Goal: Task Accomplishment & Management: Manage account settings

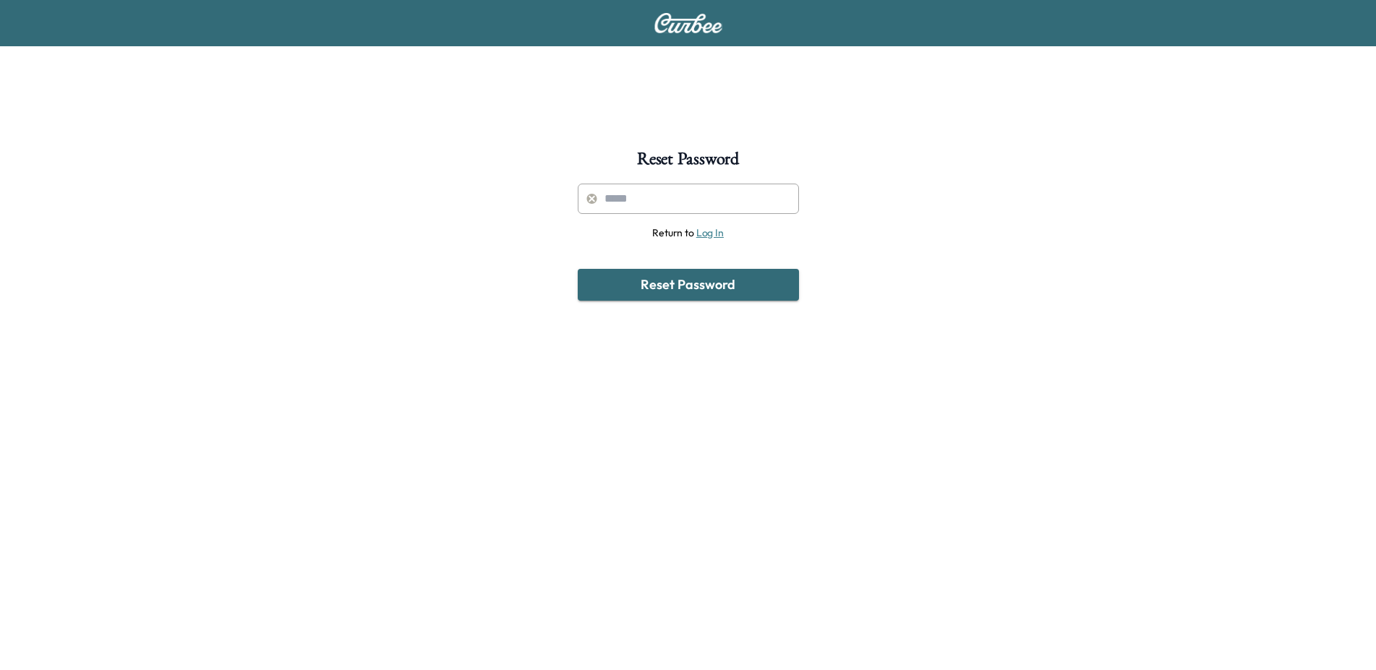
drag, startPoint x: 686, startPoint y: 38, endPoint x: 687, endPoint y: 28, distance: 9.5
click at [687, 36] on div at bounding box center [688, 23] width 1376 height 46
click at [687, 28] on img at bounding box center [687, 23] width 69 height 20
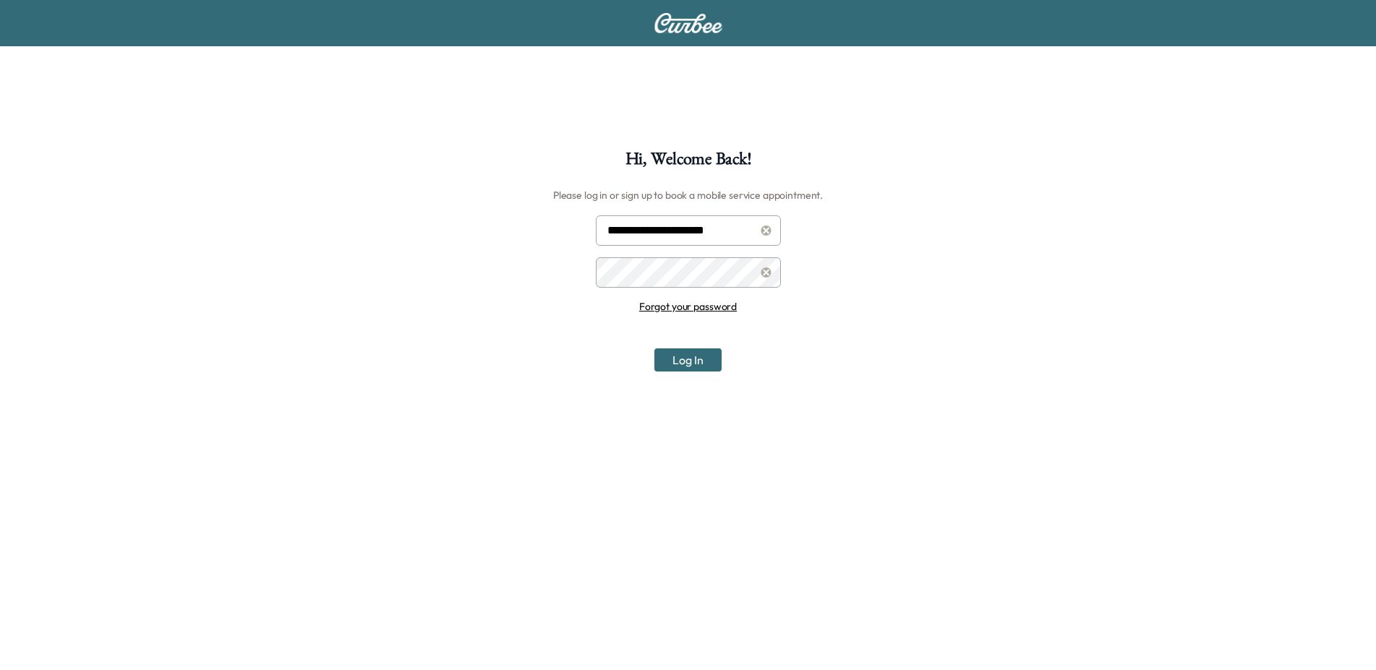
click at [703, 360] on button "Log In" at bounding box center [687, 359] width 67 height 23
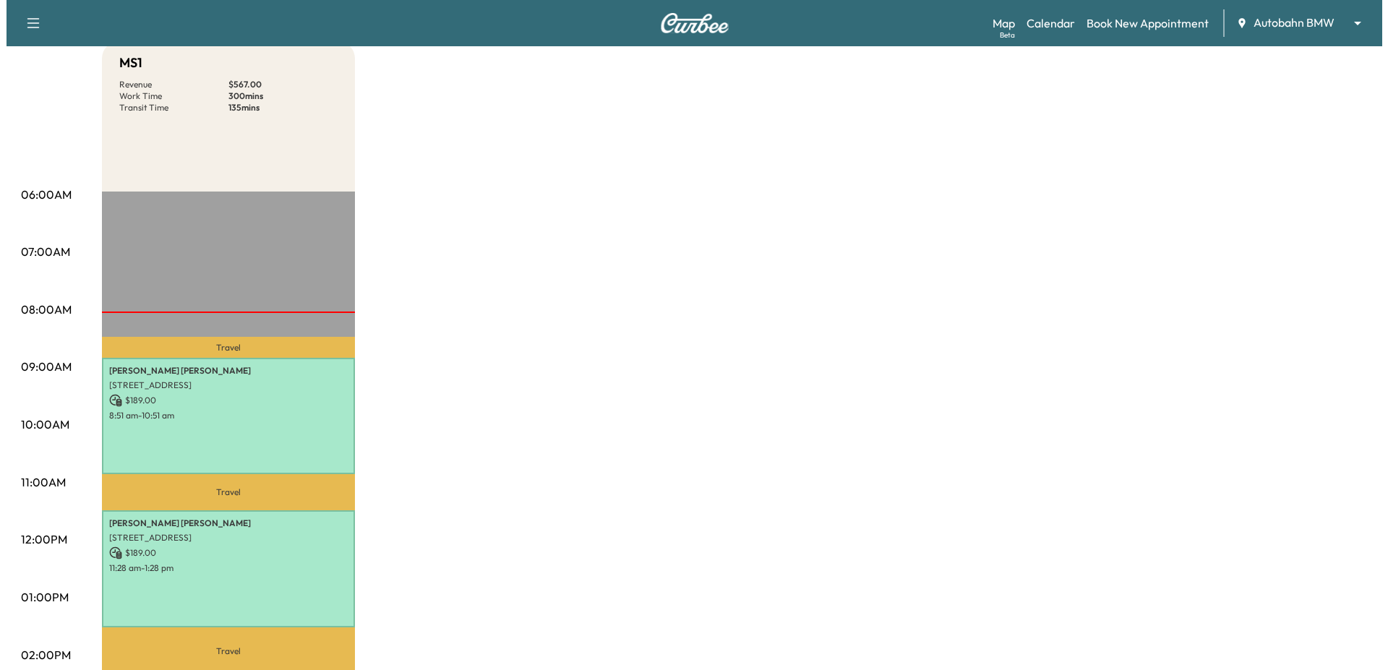
scroll to position [369, 0]
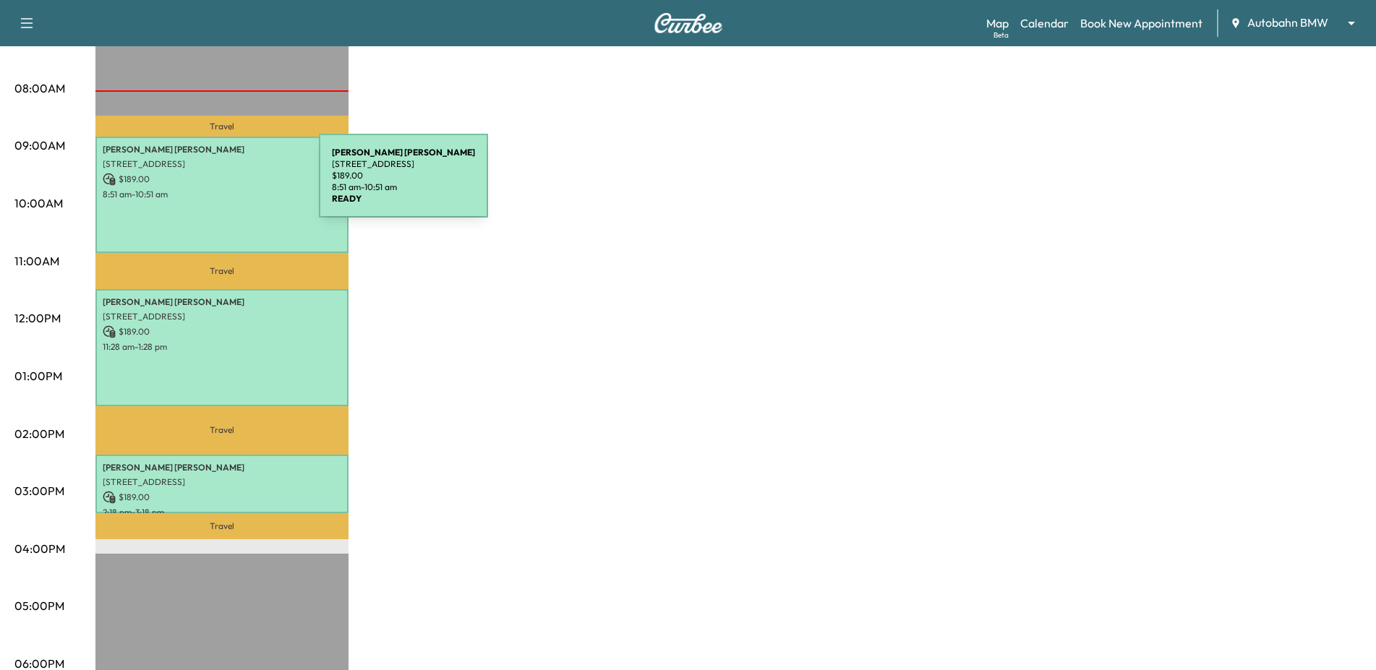
click at [210, 184] on div "[PERSON_NAME] [STREET_ADDRESS] $ 189.00 8:51 am - 10:51 am" at bounding box center [221, 195] width 253 height 117
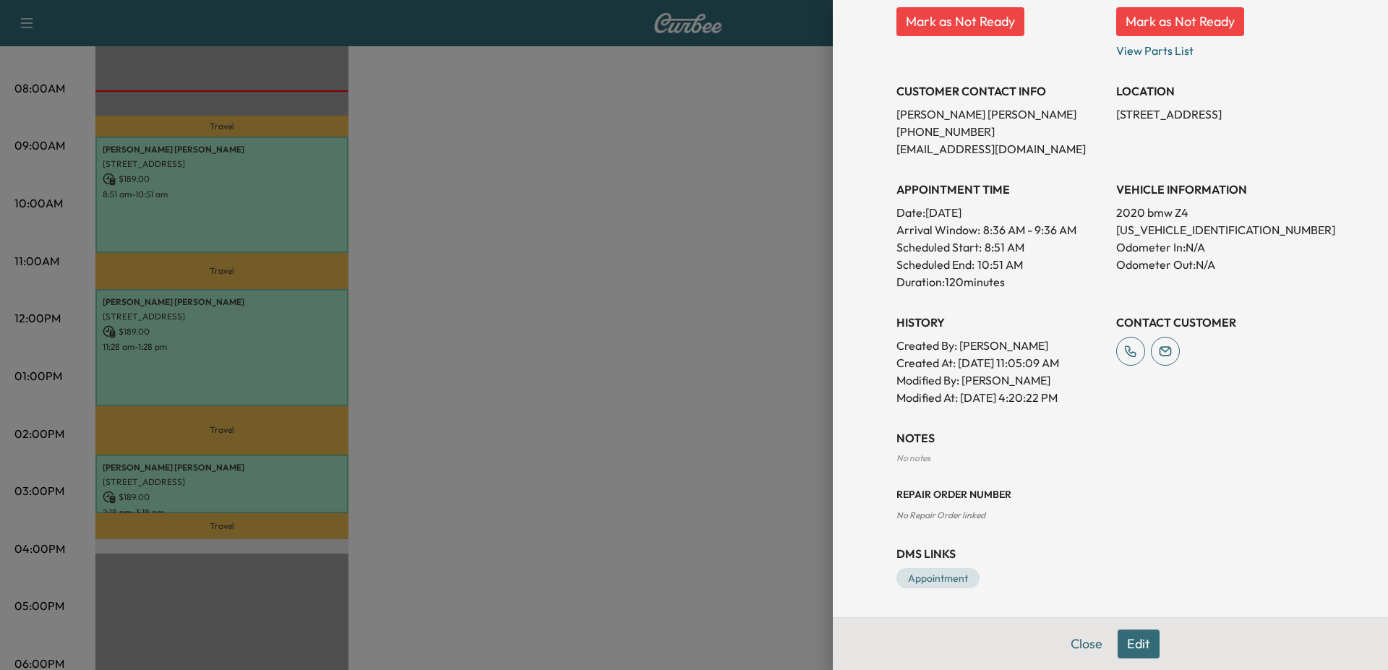
scroll to position [244, 0]
click at [940, 569] on link "Appointment" at bounding box center [937, 578] width 83 height 20
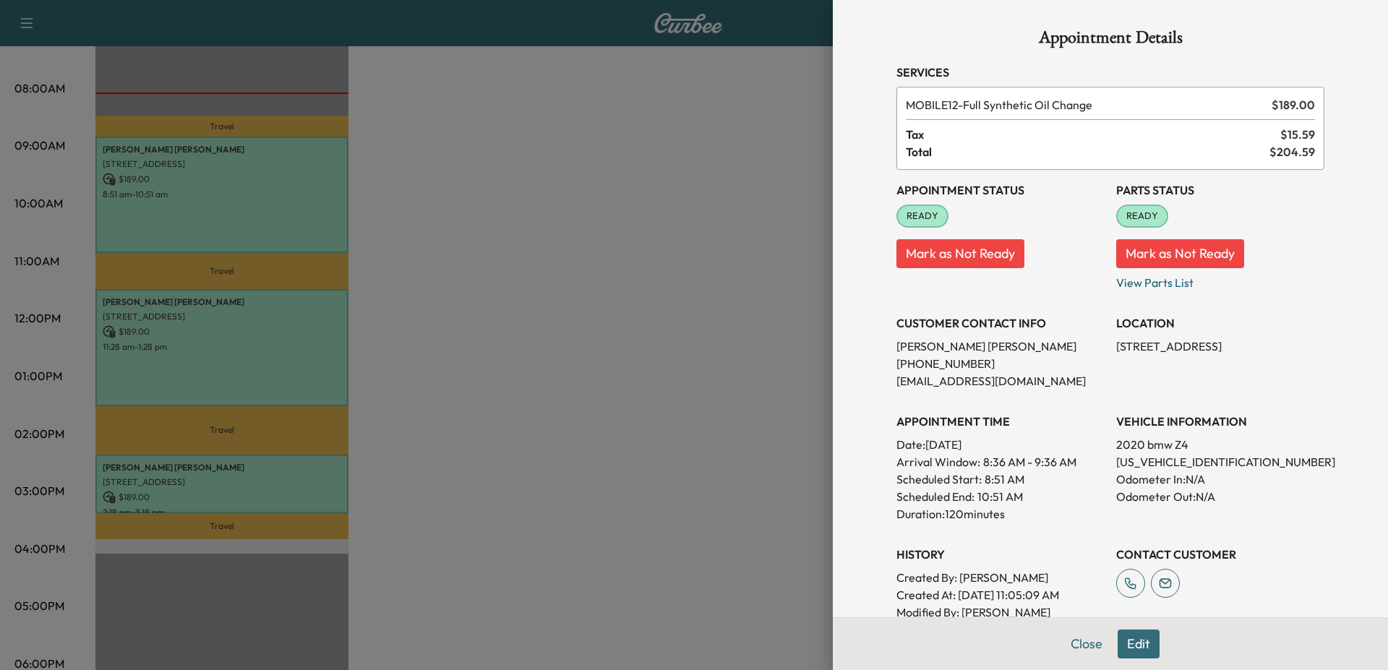
click at [1148, 259] on button "Mark as Not Ready" at bounding box center [1180, 253] width 128 height 29
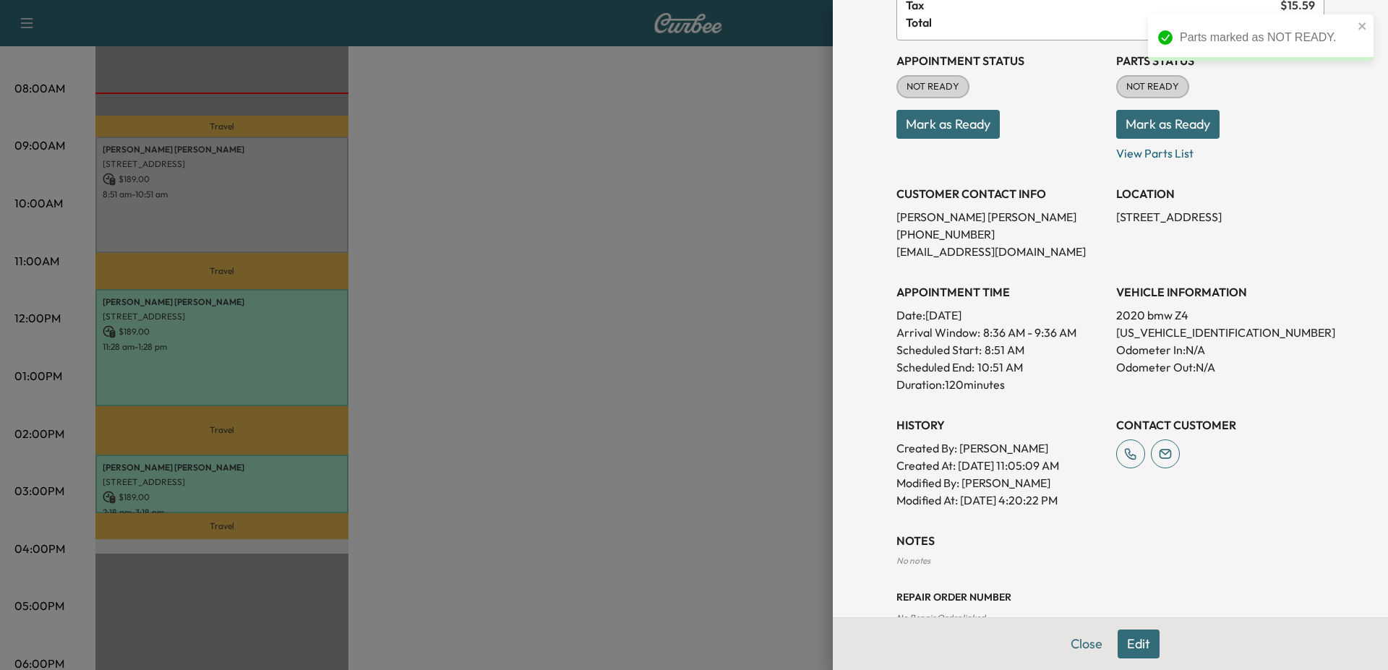
scroll to position [71, 0]
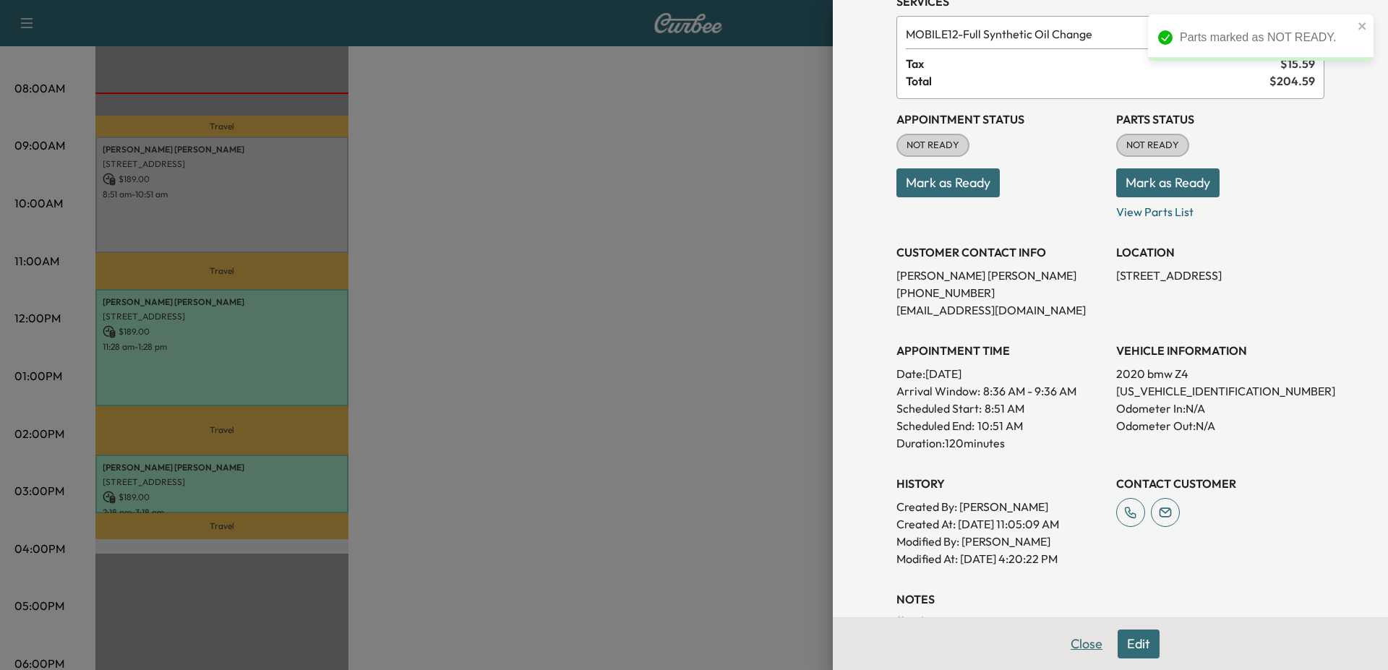
click at [1081, 630] on button "Close" at bounding box center [1086, 644] width 51 height 29
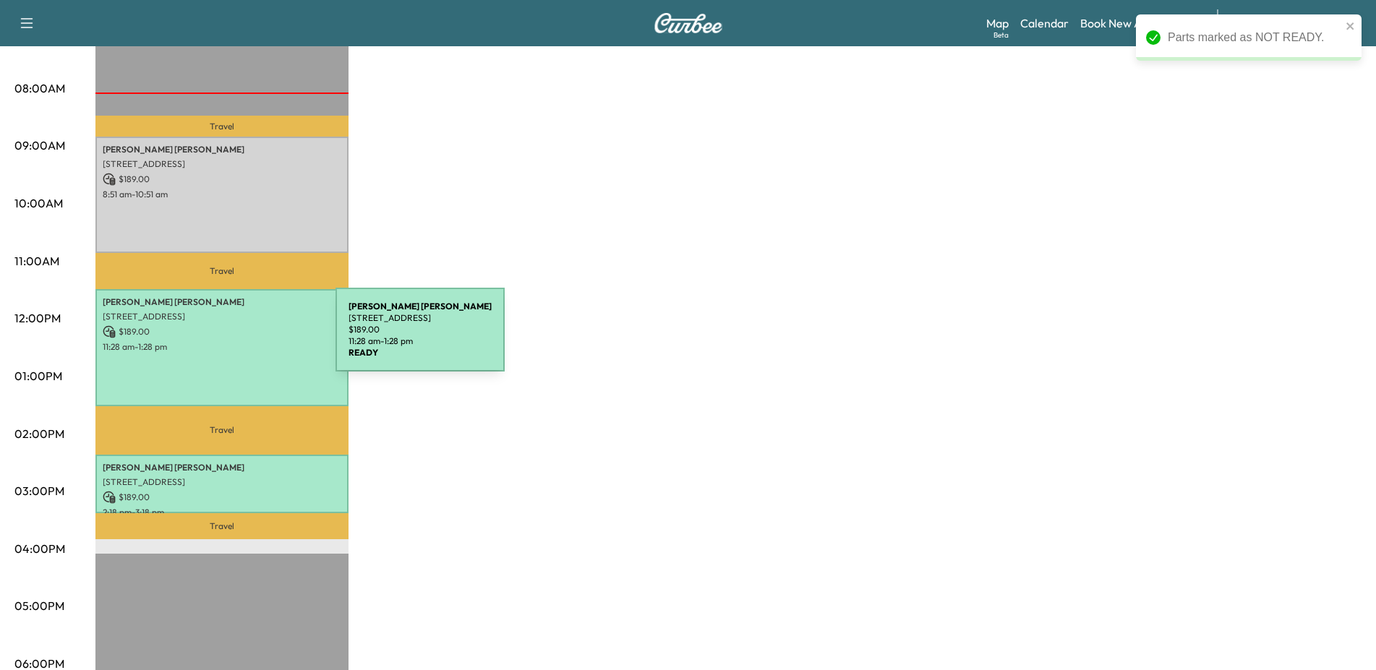
click at [227, 341] on p "11:28 am - 1:28 pm" at bounding box center [222, 347] width 239 height 12
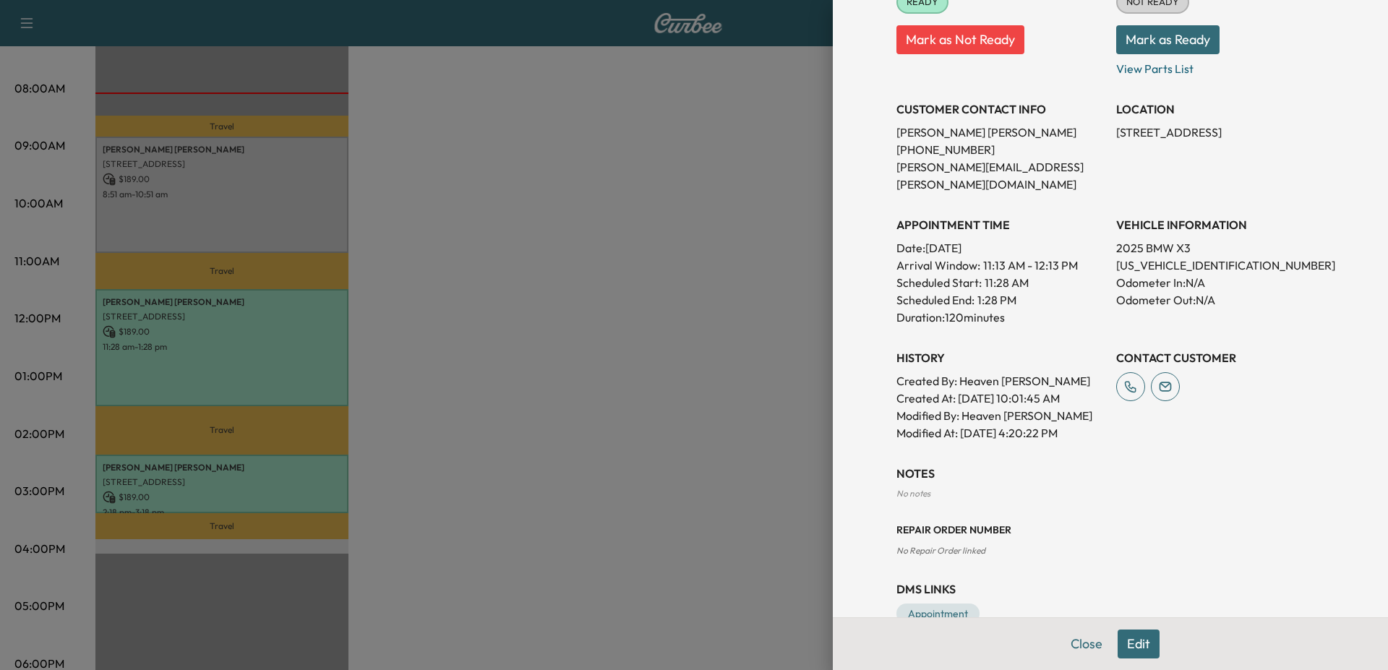
scroll to position [244, 0]
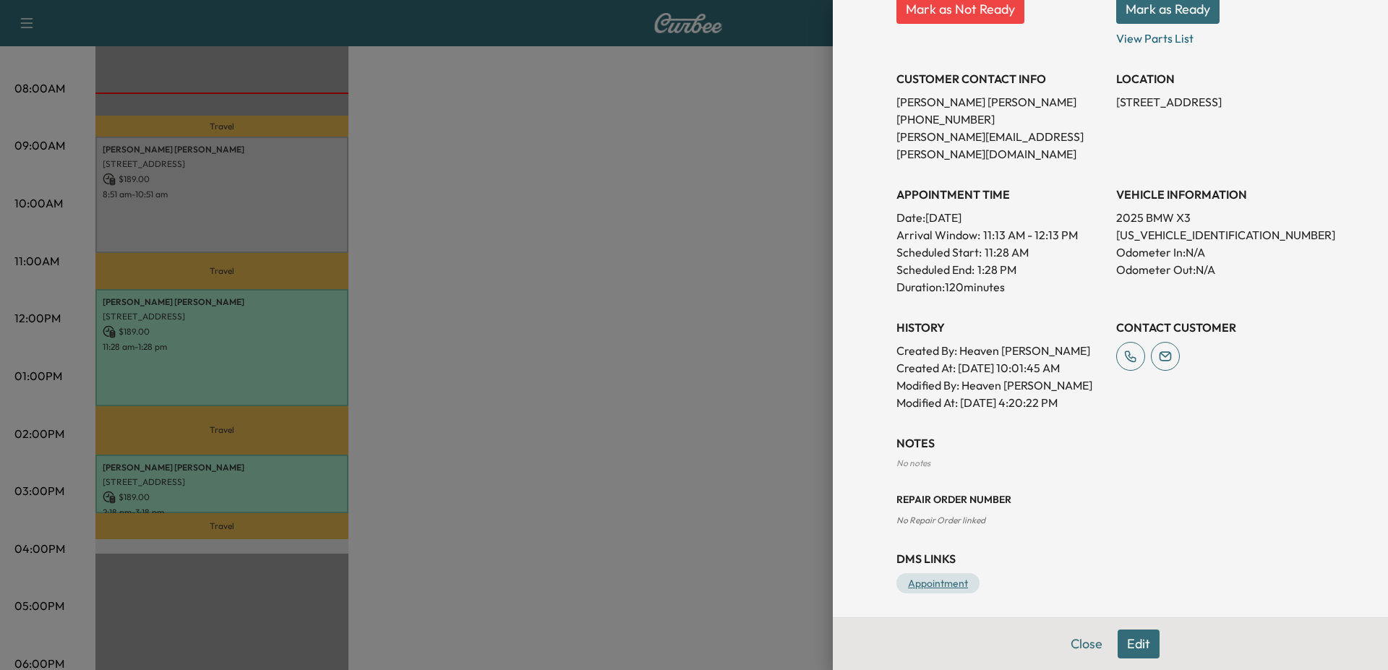
click at [939, 573] on link "Appointment" at bounding box center [937, 583] width 83 height 20
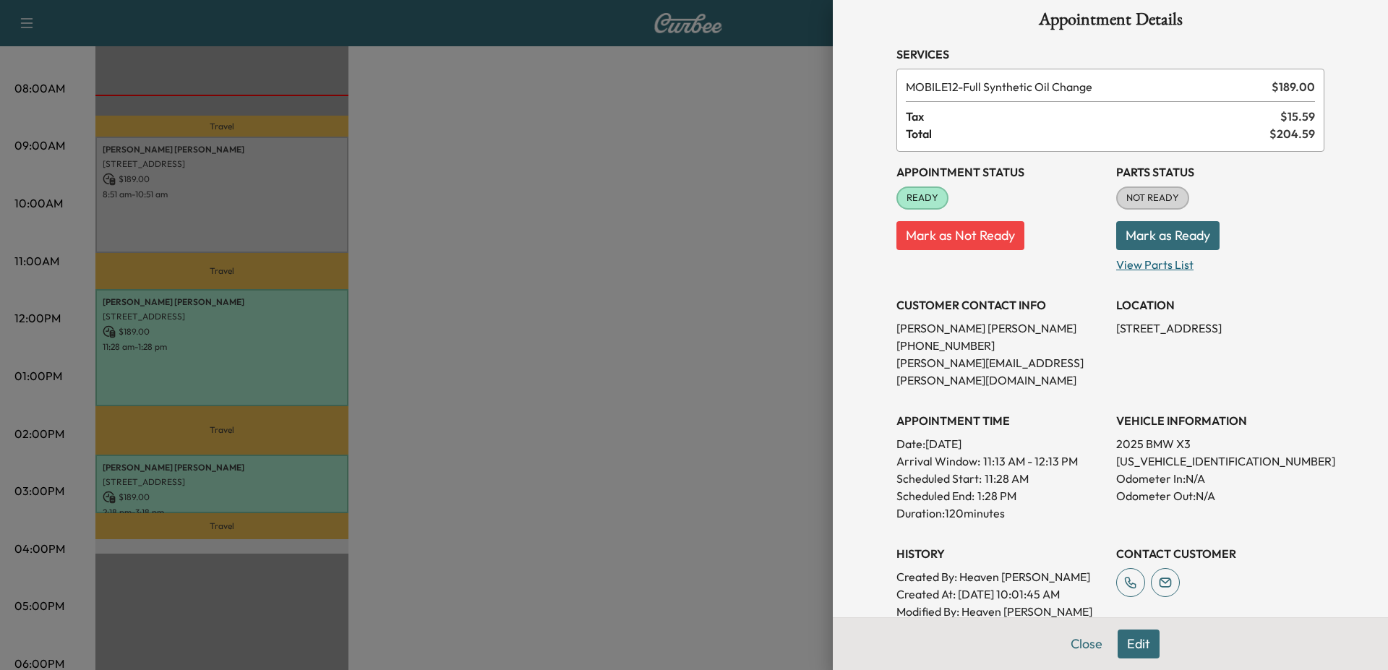
scroll to position [0, 0]
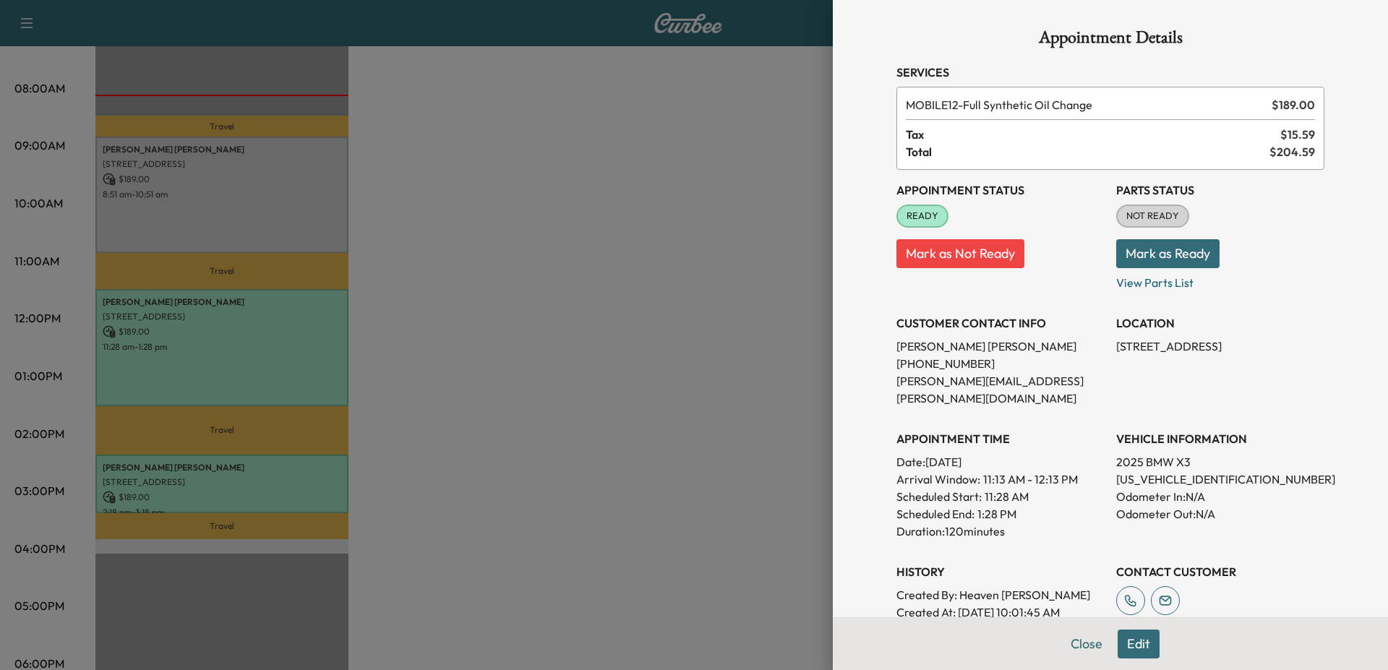
click at [1175, 254] on button "Mark as Ready" at bounding box center [1167, 253] width 103 height 29
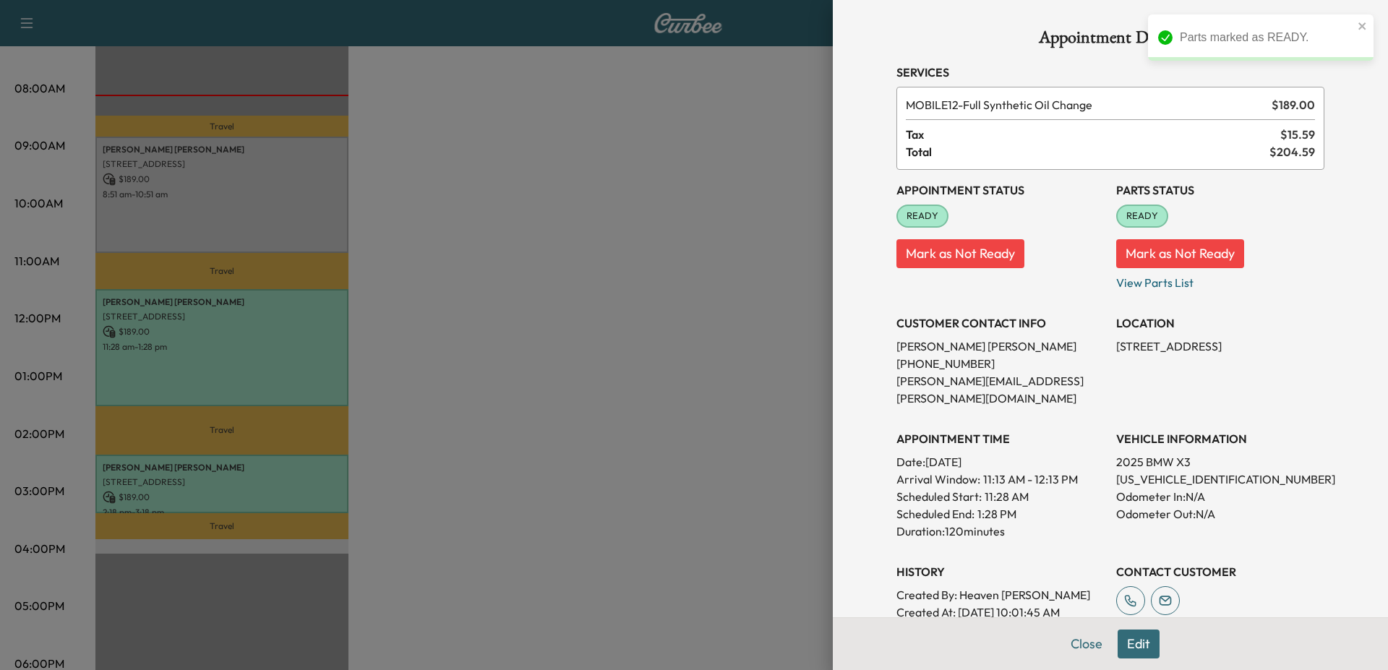
drag, startPoint x: 1224, startPoint y: 233, endPoint x: 1214, endPoint y: 244, distance: 14.9
click at [1220, 236] on p "Mark as Not Ready" at bounding box center [1220, 248] width 208 height 40
click at [1213, 246] on button "Mark as Not Ready" at bounding box center [1180, 253] width 128 height 29
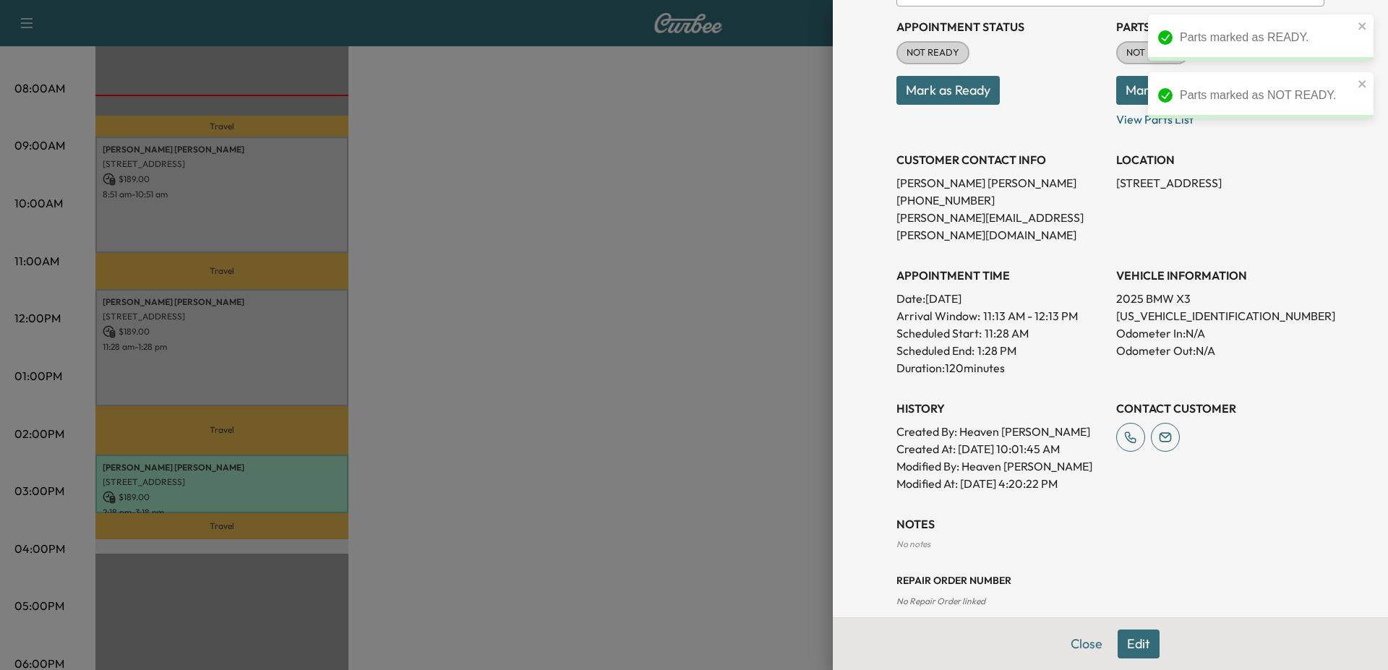
scroll to position [173, 0]
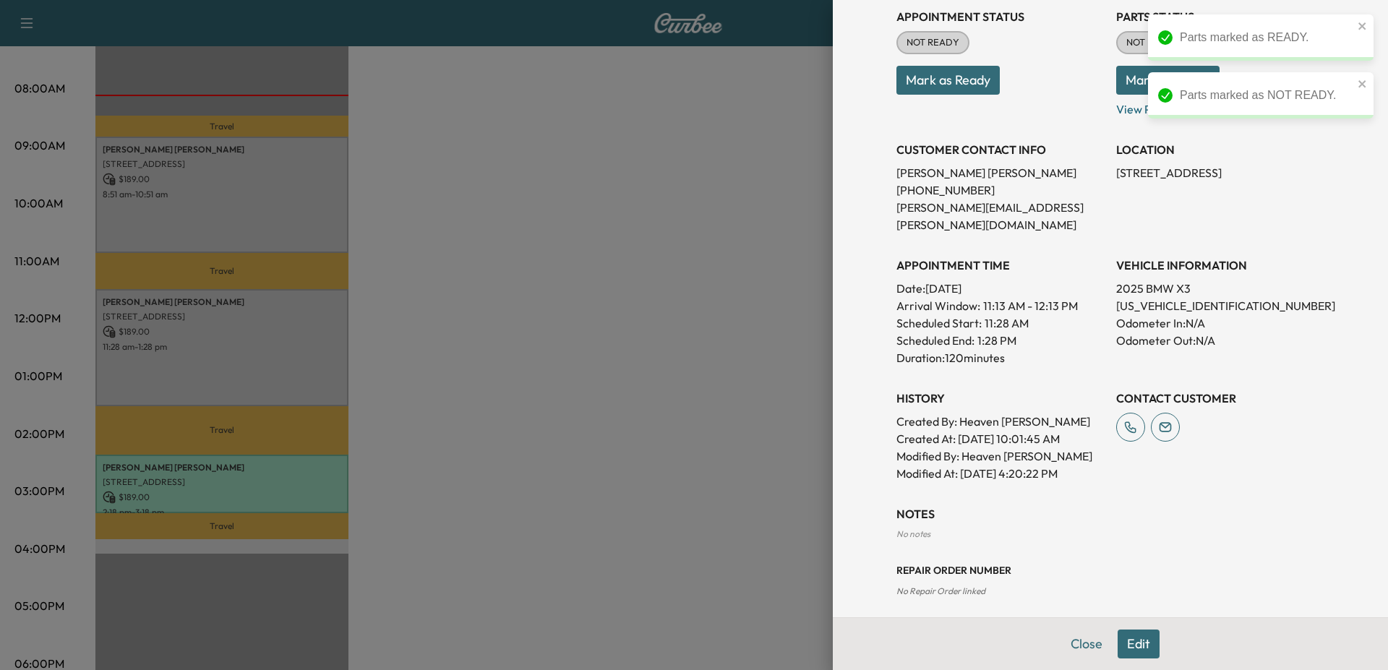
drag, startPoint x: 1092, startPoint y: 628, endPoint x: 1271, endPoint y: 644, distance: 179.2
click at [1091, 630] on button "Close" at bounding box center [1086, 644] width 51 height 29
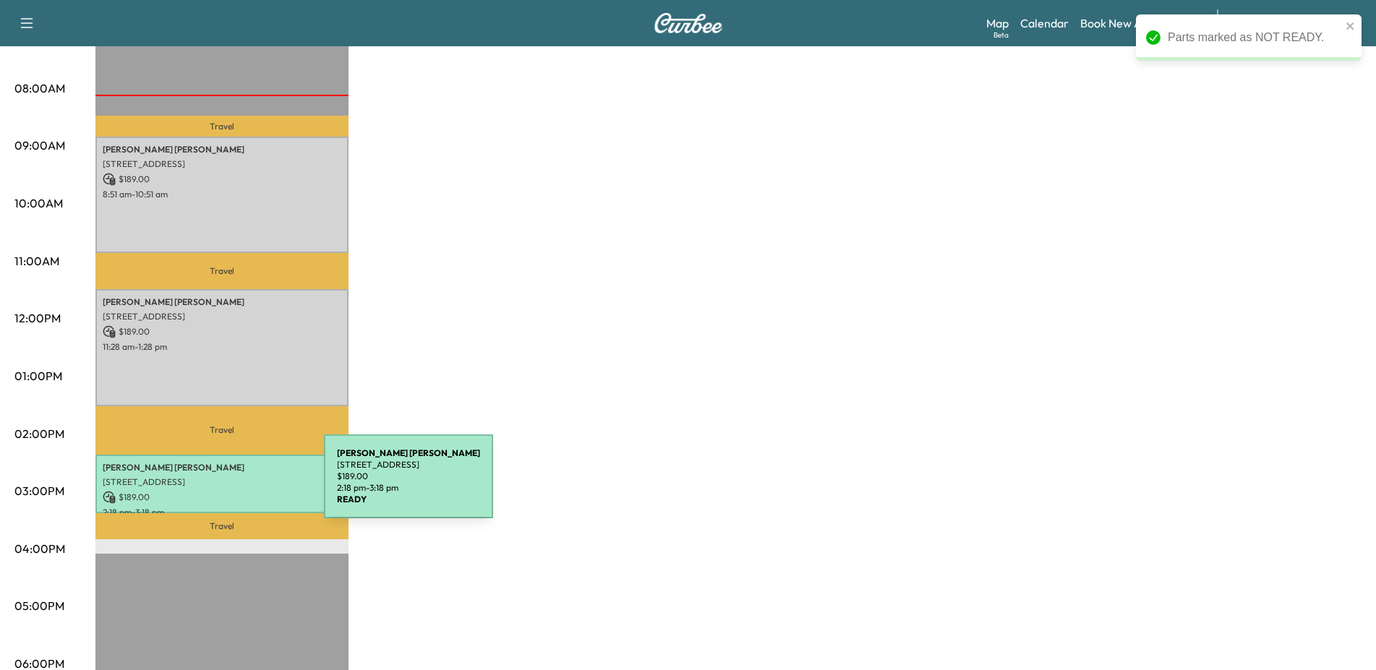
click at [215, 491] on p "$ 189.00" at bounding box center [222, 497] width 239 height 13
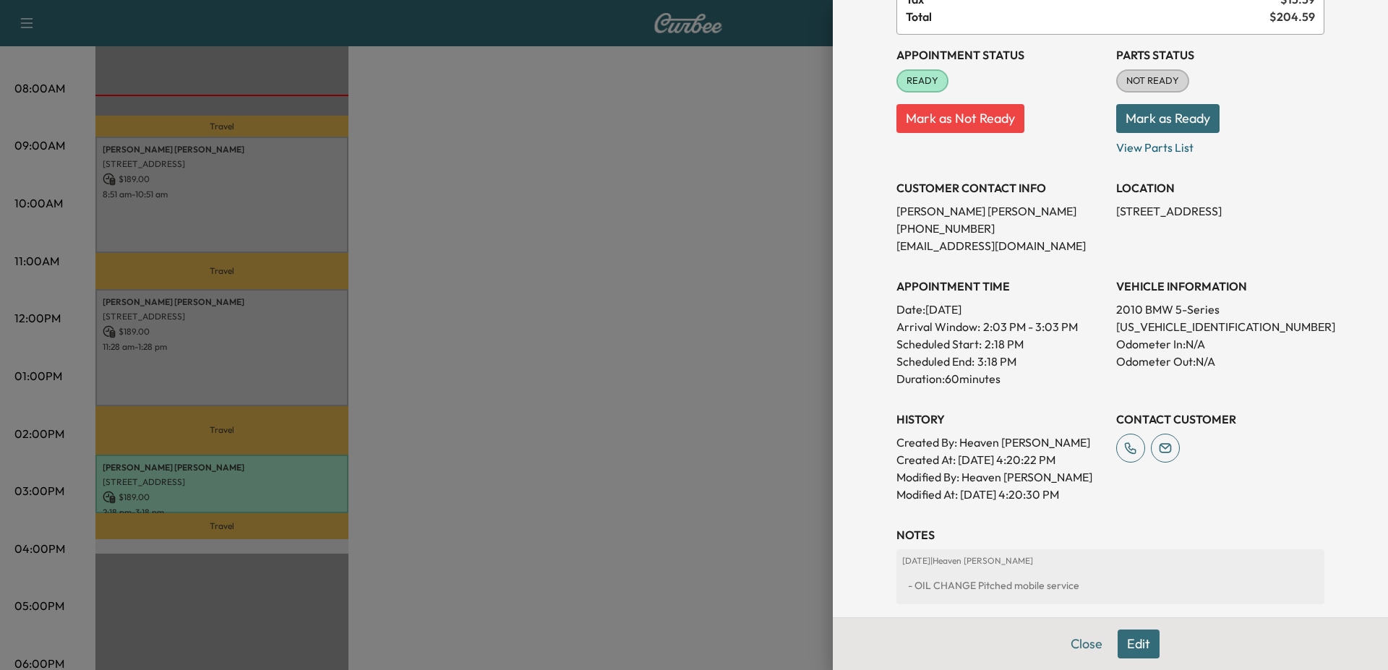
scroll to position [299, 0]
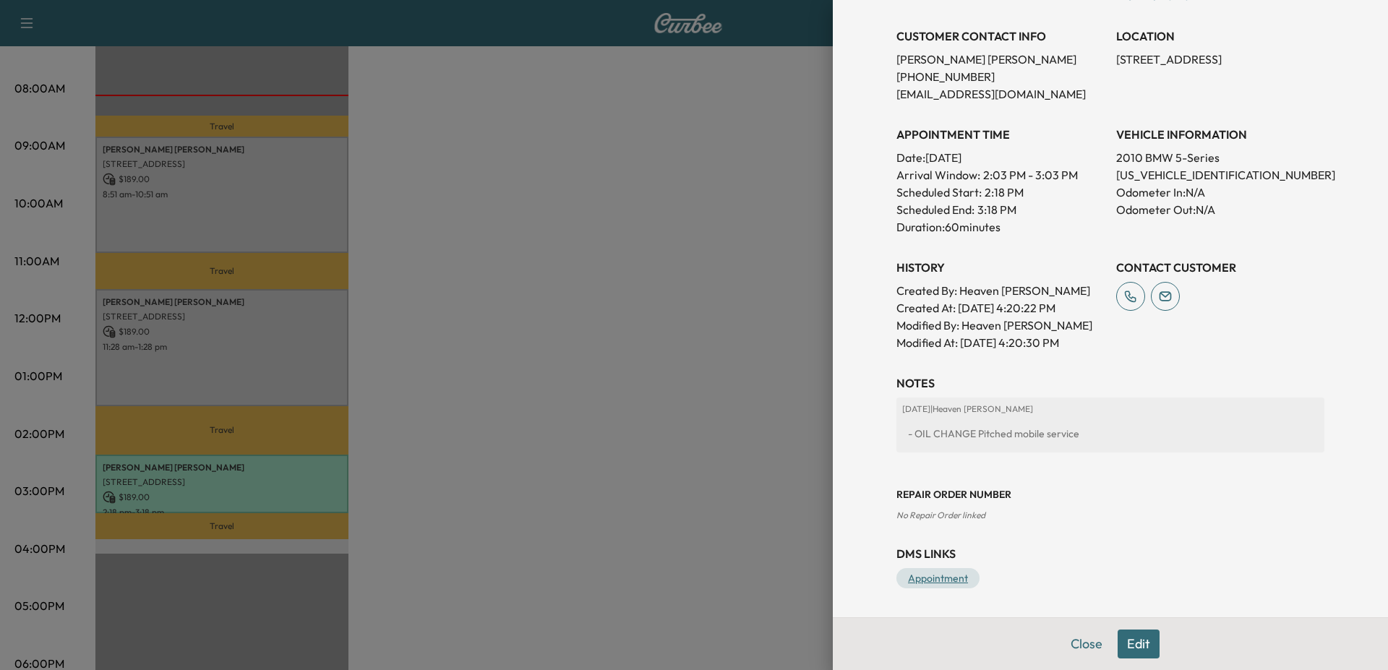
click at [938, 568] on link "Appointment" at bounding box center [937, 578] width 83 height 20
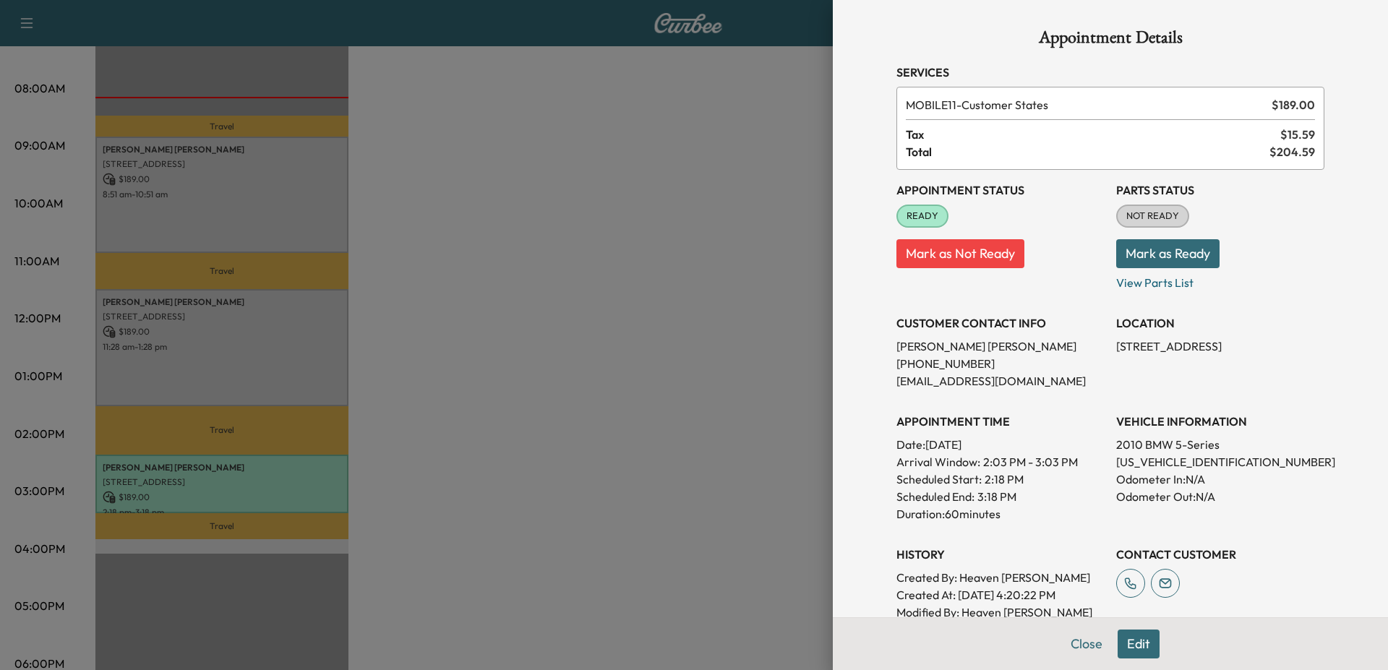
click at [1194, 245] on button "Mark as Ready" at bounding box center [1167, 253] width 103 height 29
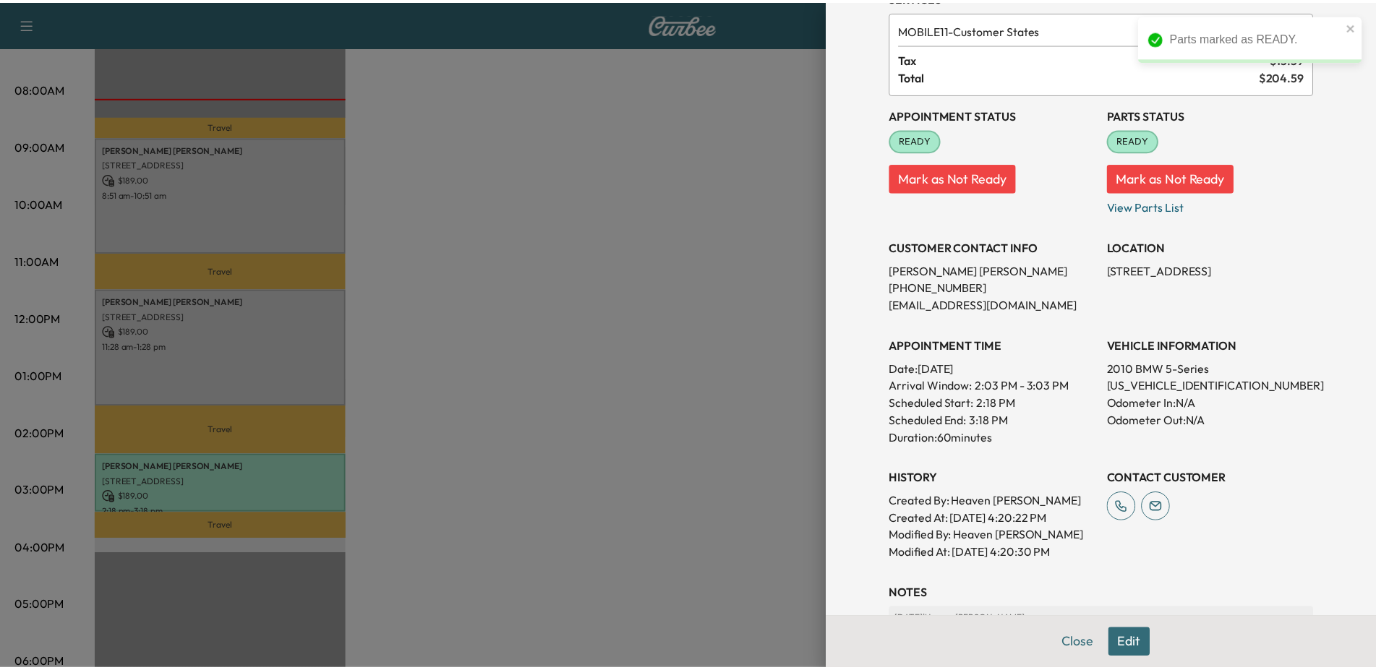
scroll to position [87, 0]
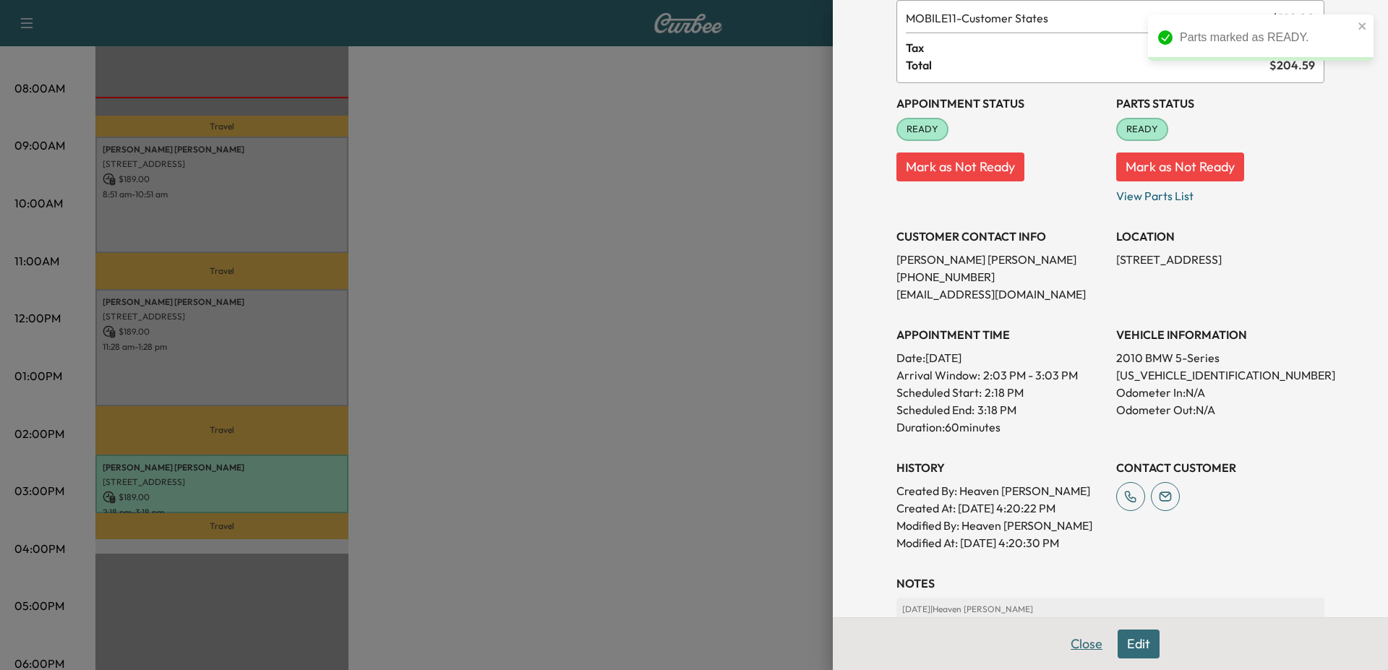
click at [1073, 638] on button "Close" at bounding box center [1086, 644] width 51 height 29
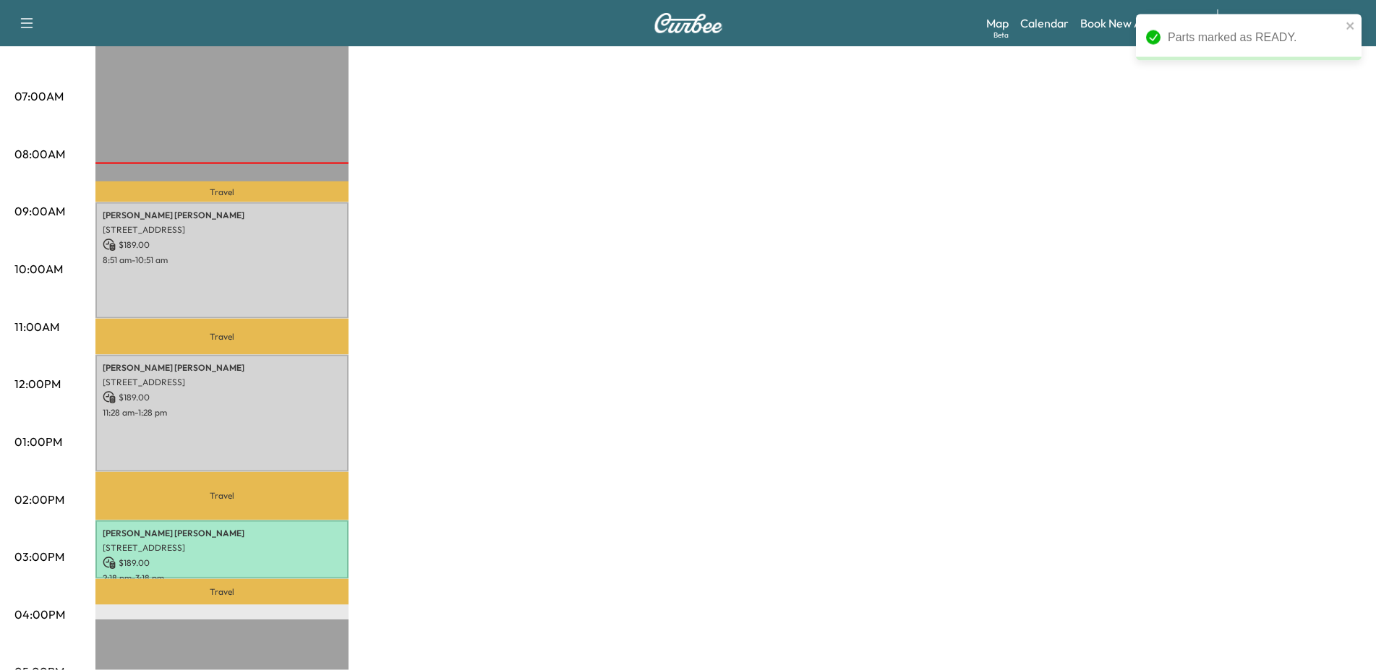
scroll to position [544, 0]
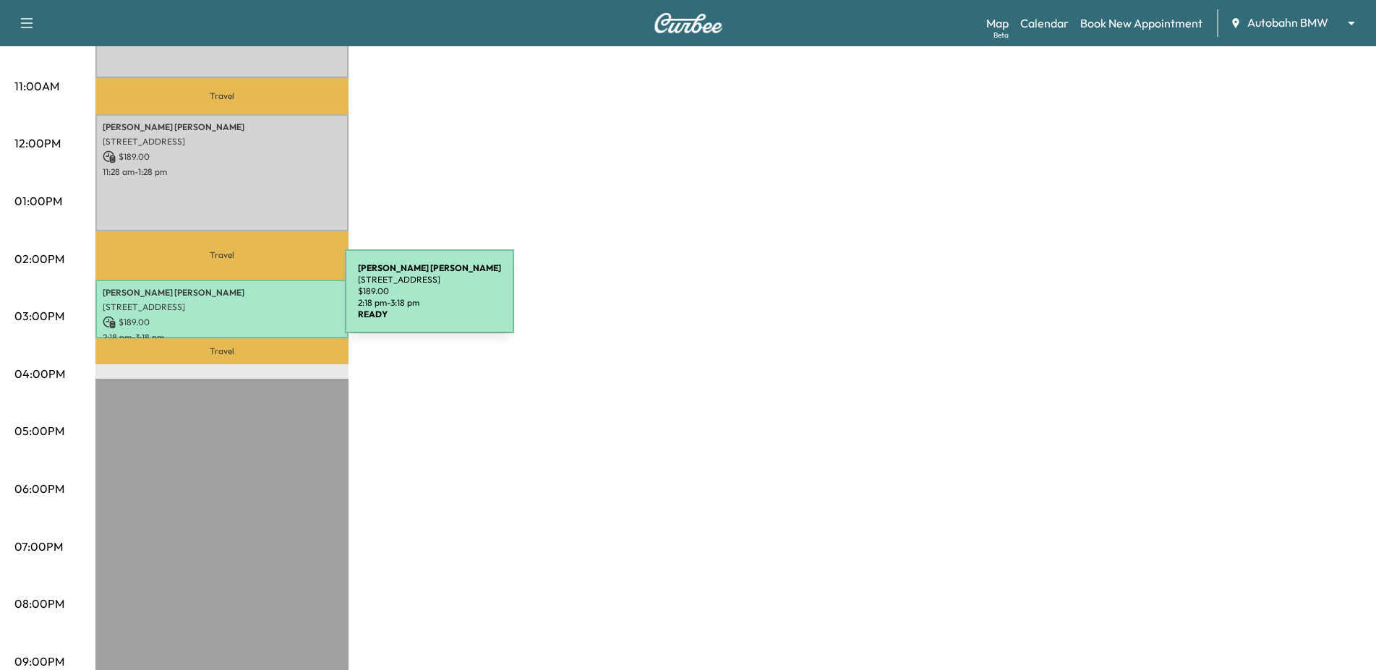
click at [236, 301] on p "[STREET_ADDRESS]" at bounding box center [222, 307] width 239 height 12
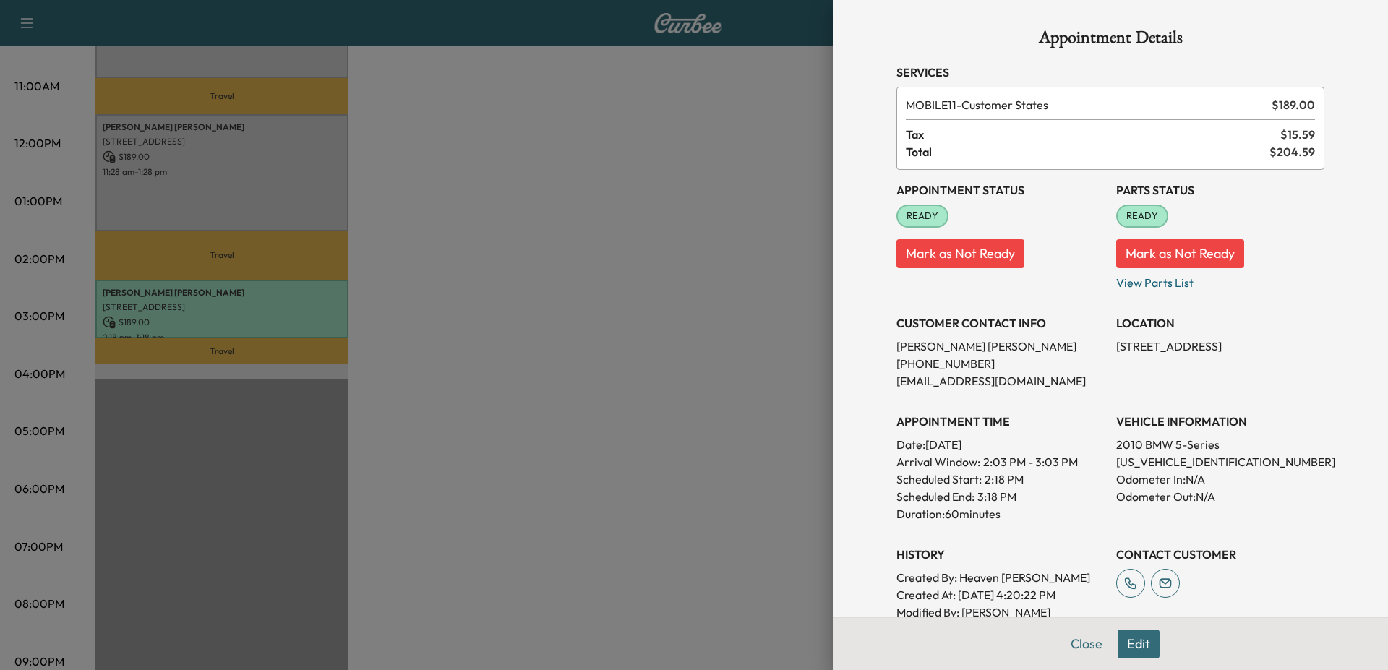
click at [1183, 279] on p "View Parts List" at bounding box center [1220, 279] width 208 height 23
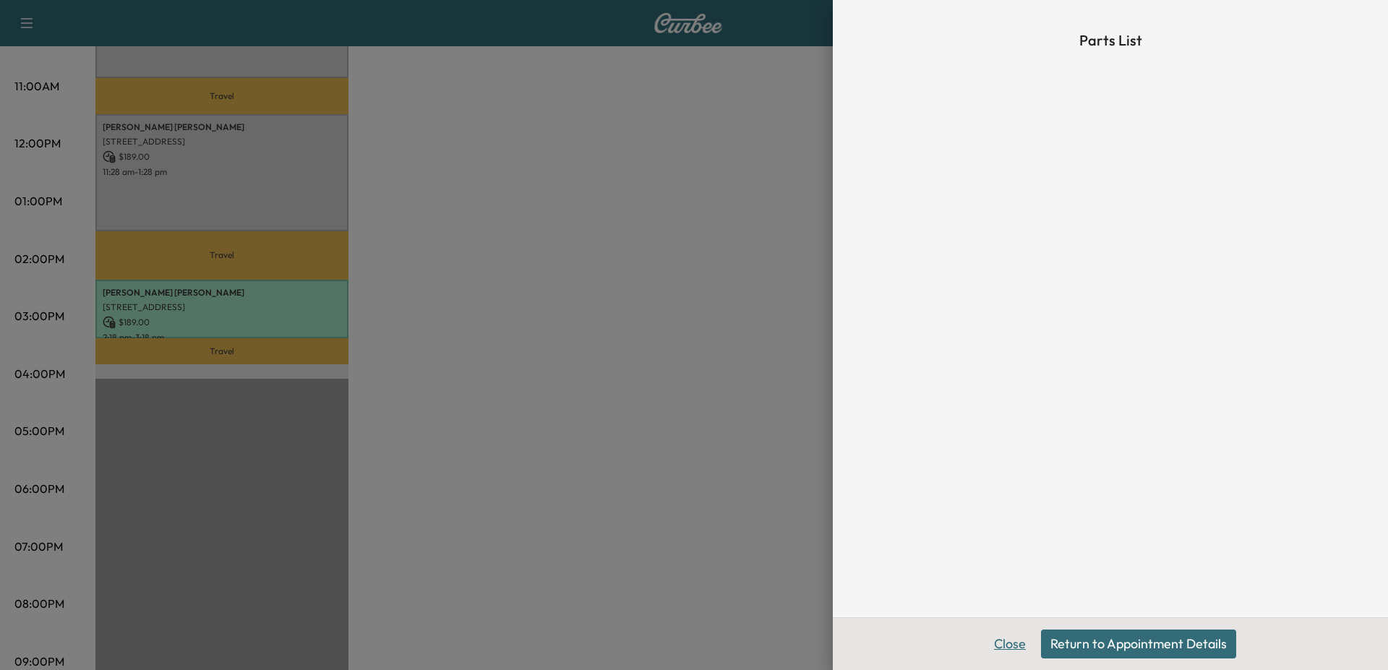
click at [1021, 643] on button "Close" at bounding box center [1010, 644] width 51 height 29
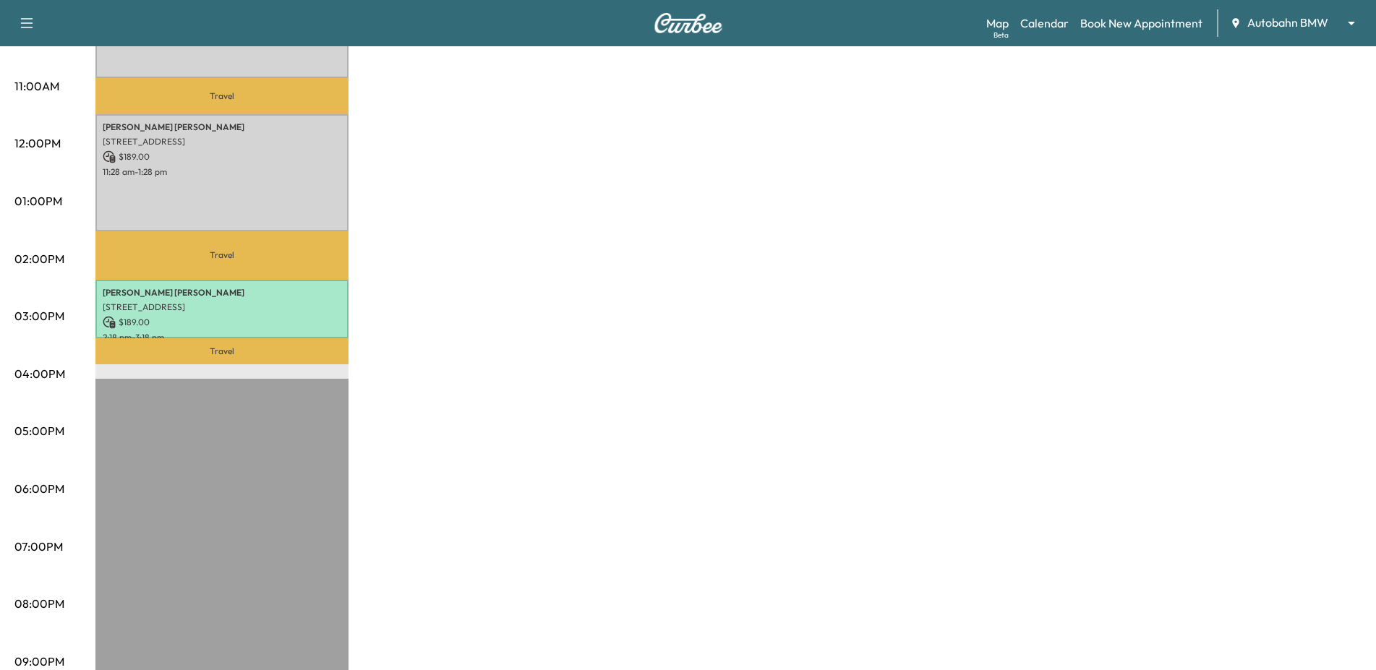
click at [725, 479] on div "MS1 Revenue $ 567.00 Work Time 300 mins Transit Time 135 mins Travel [PERSON_NA…" at bounding box center [728, 187] width 1266 height 1084
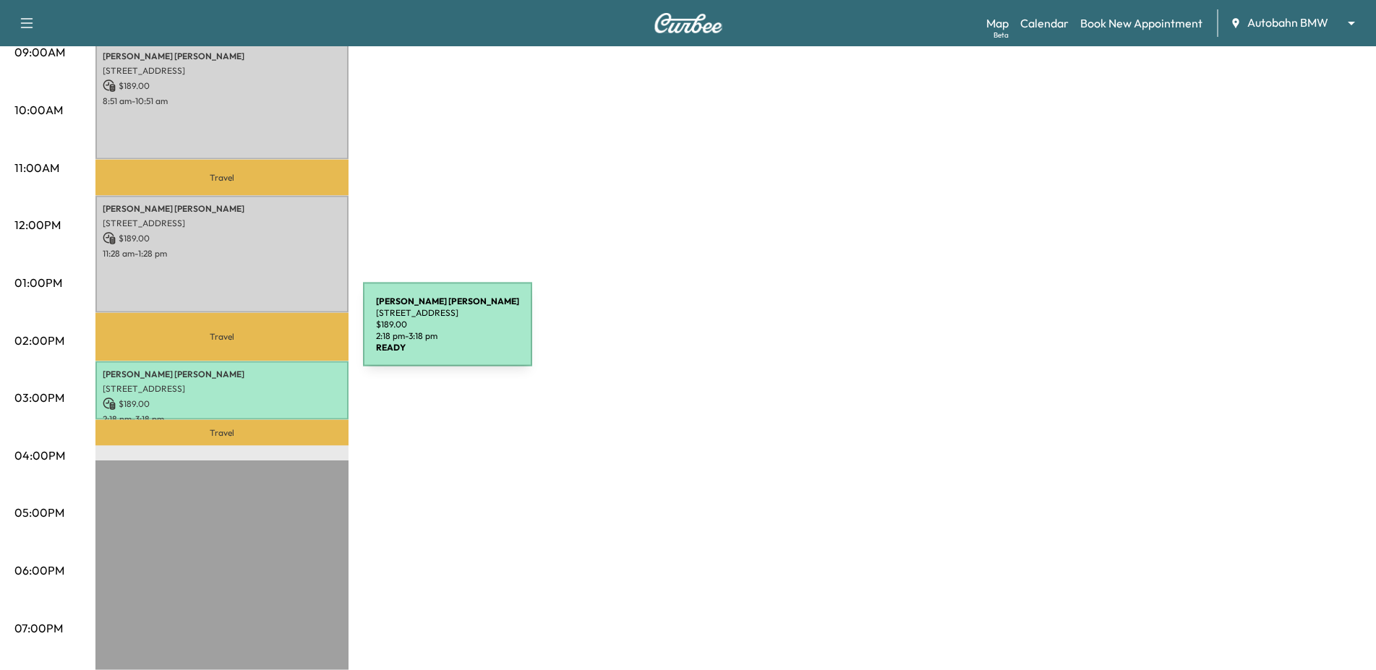
scroll to position [470, 0]
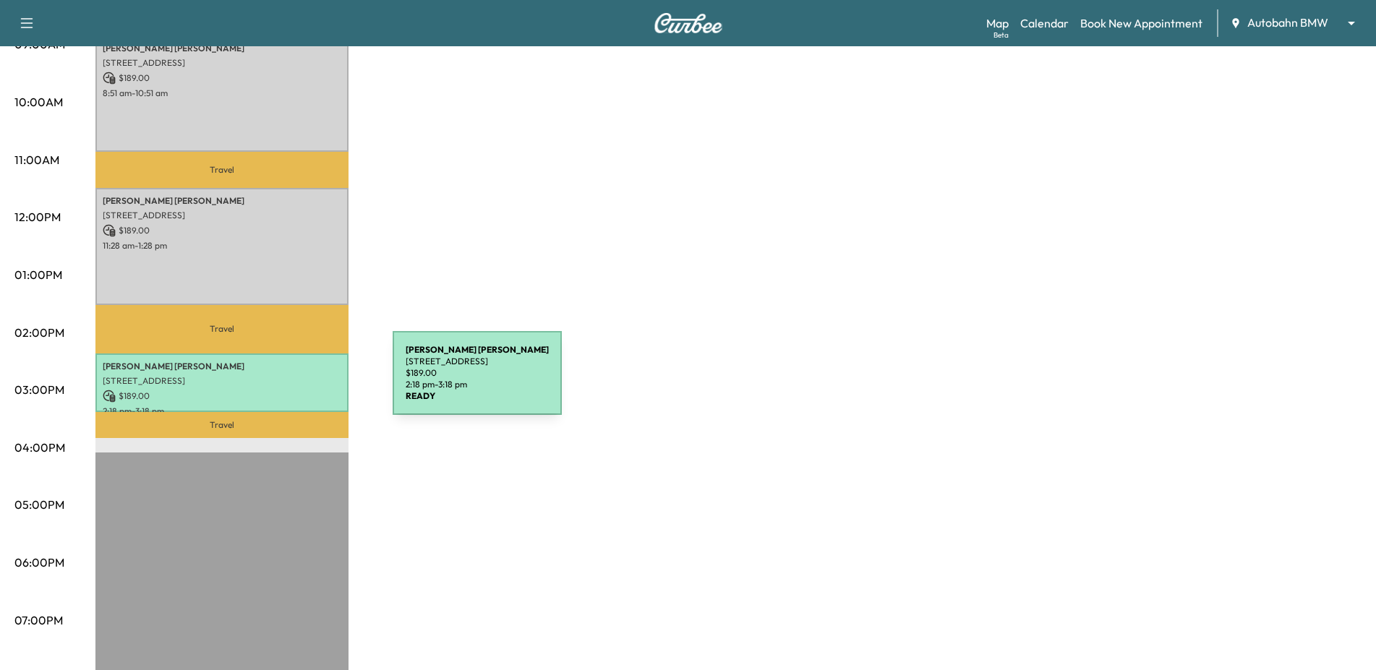
click at [284, 382] on div "[PERSON_NAME] 128 Remuda Ct E, [GEOGRAPHIC_DATA], [GEOGRAPHIC_DATA] $ 189.00 2:…" at bounding box center [221, 382] width 253 height 59
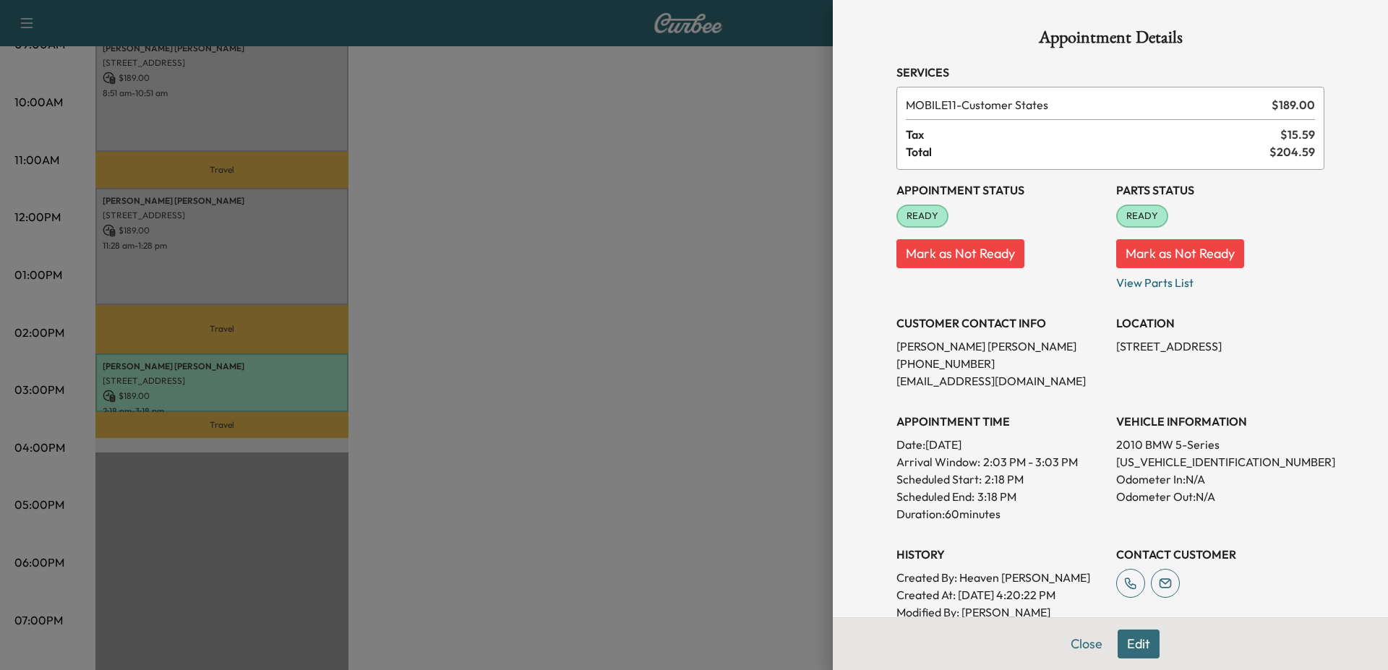
drag, startPoint x: 1071, startPoint y: 629, endPoint x: 1057, endPoint y: 616, distance: 19.4
click at [1069, 630] on button "Close" at bounding box center [1086, 644] width 51 height 29
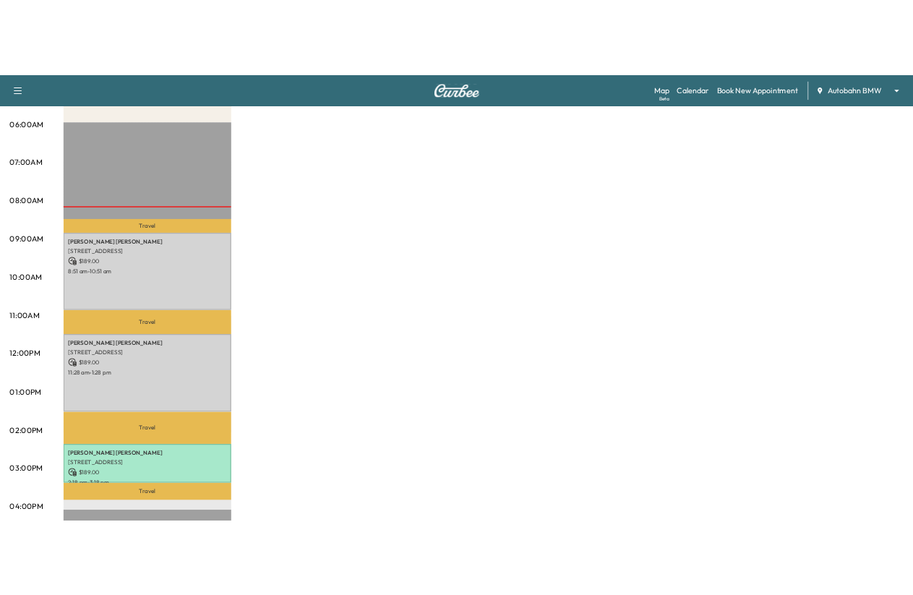
scroll to position [249, 0]
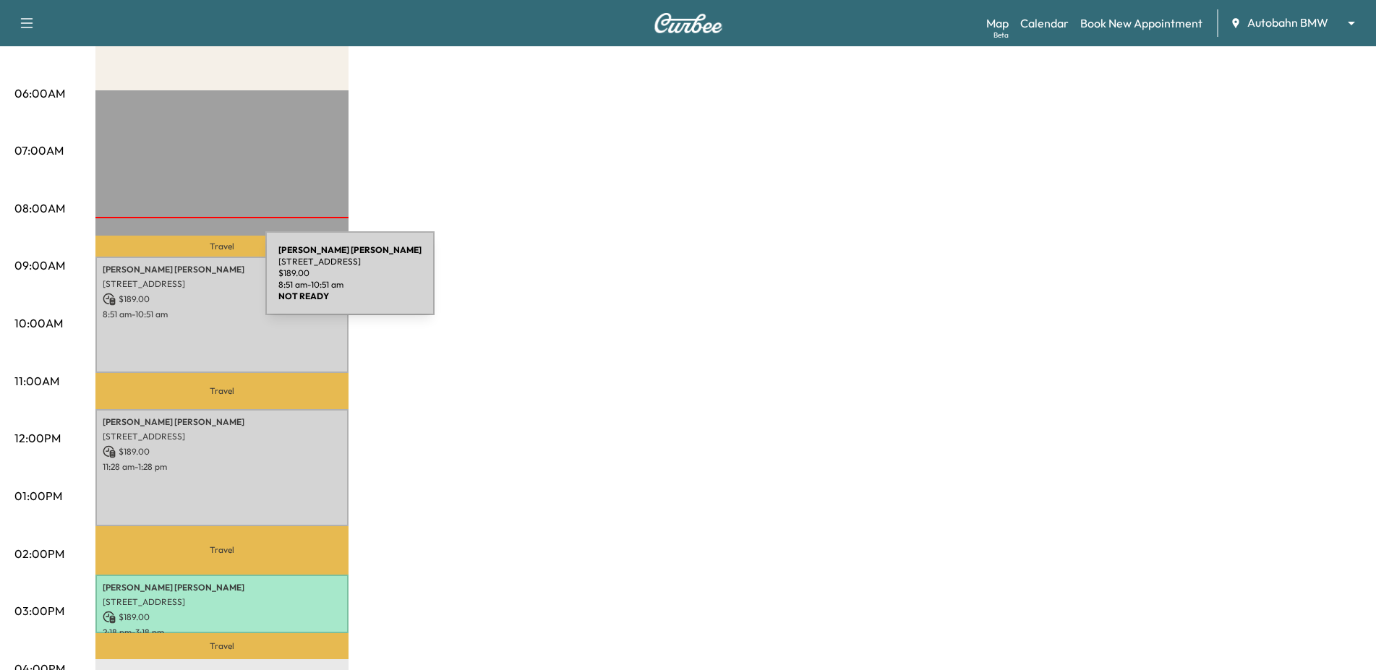
click at [157, 282] on p "[STREET_ADDRESS]" at bounding box center [222, 284] width 239 height 12
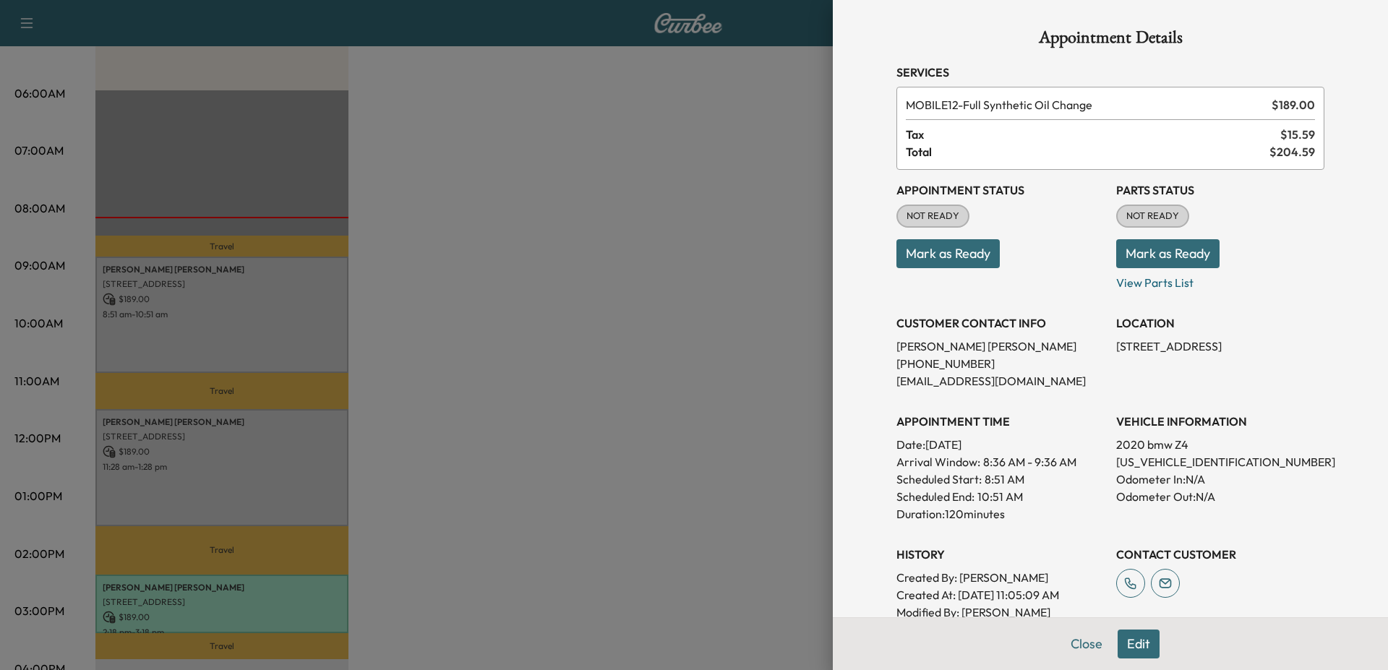
click at [1179, 257] on button "Mark as Ready" at bounding box center [1167, 253] width 103 height 29
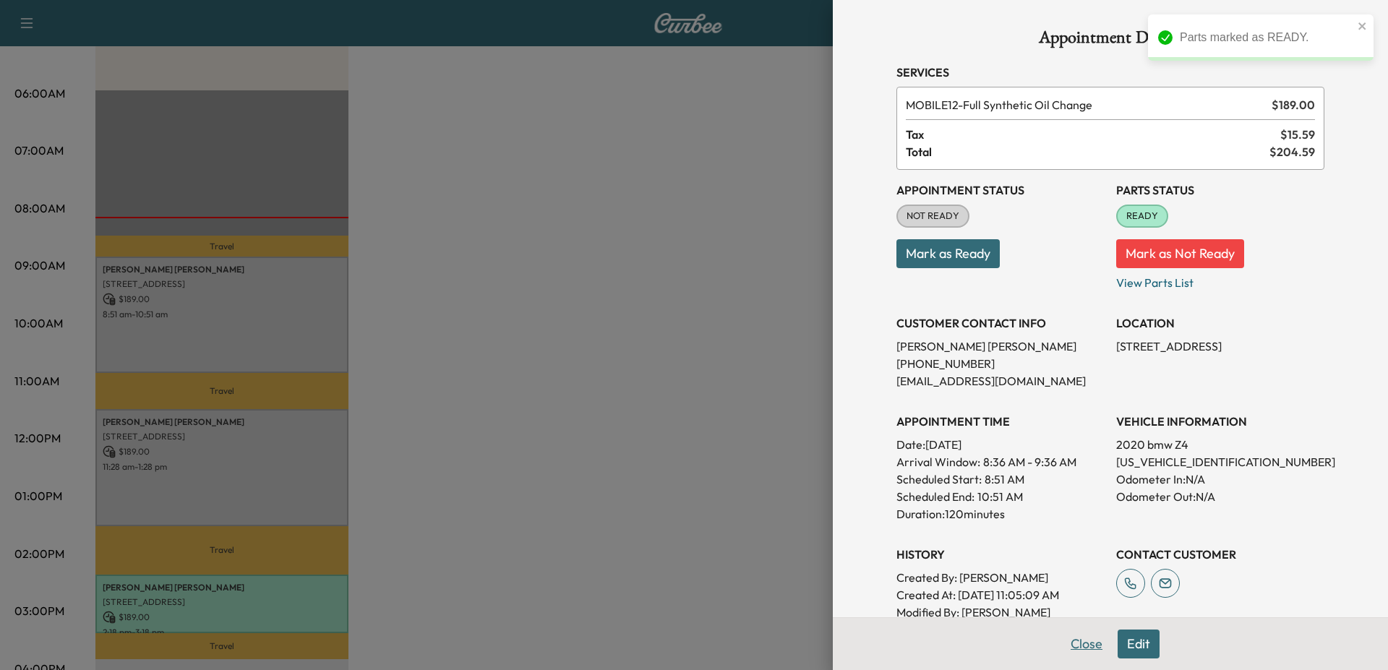
click at [1078, 633] on button "Close" at bounding box center [1086, 644] width 51 height 29
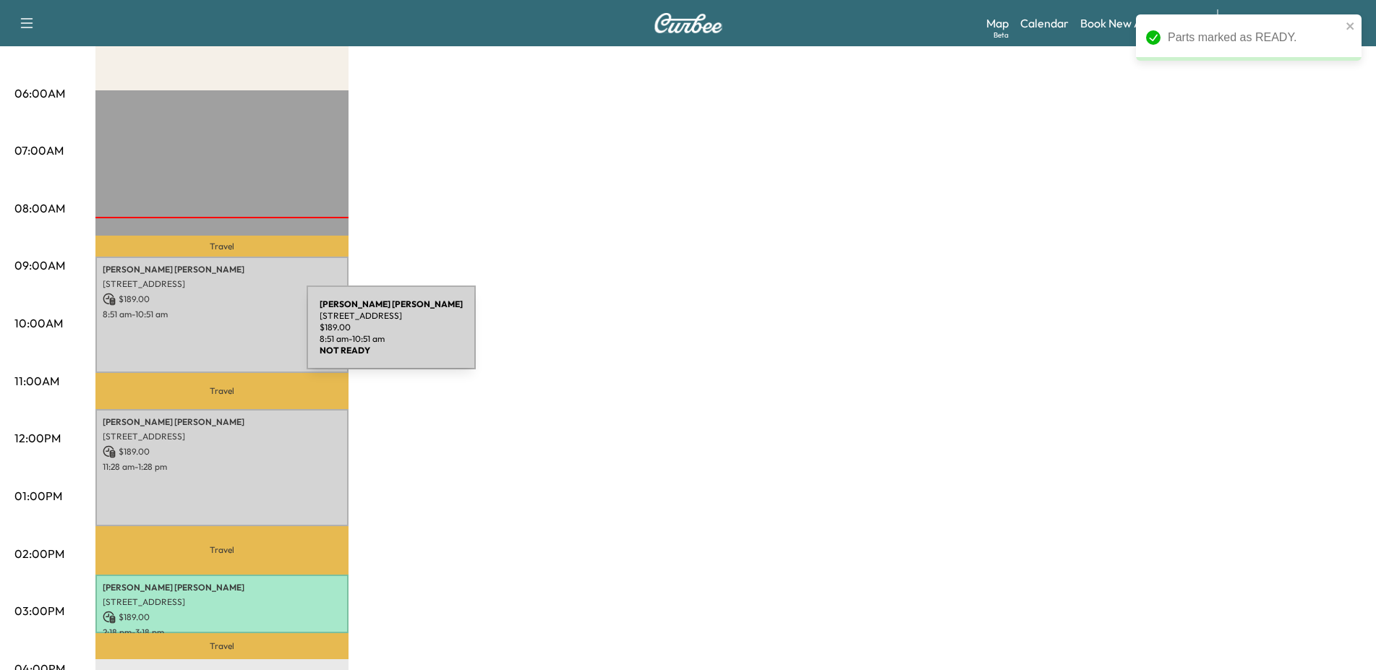
click at [198, 336] on div "[PERSON_NAME] [STREET_ADDRESS] $ 189.00 8:51 am - 10:51 am" at bounding box center [221, 315] width 253 height 117
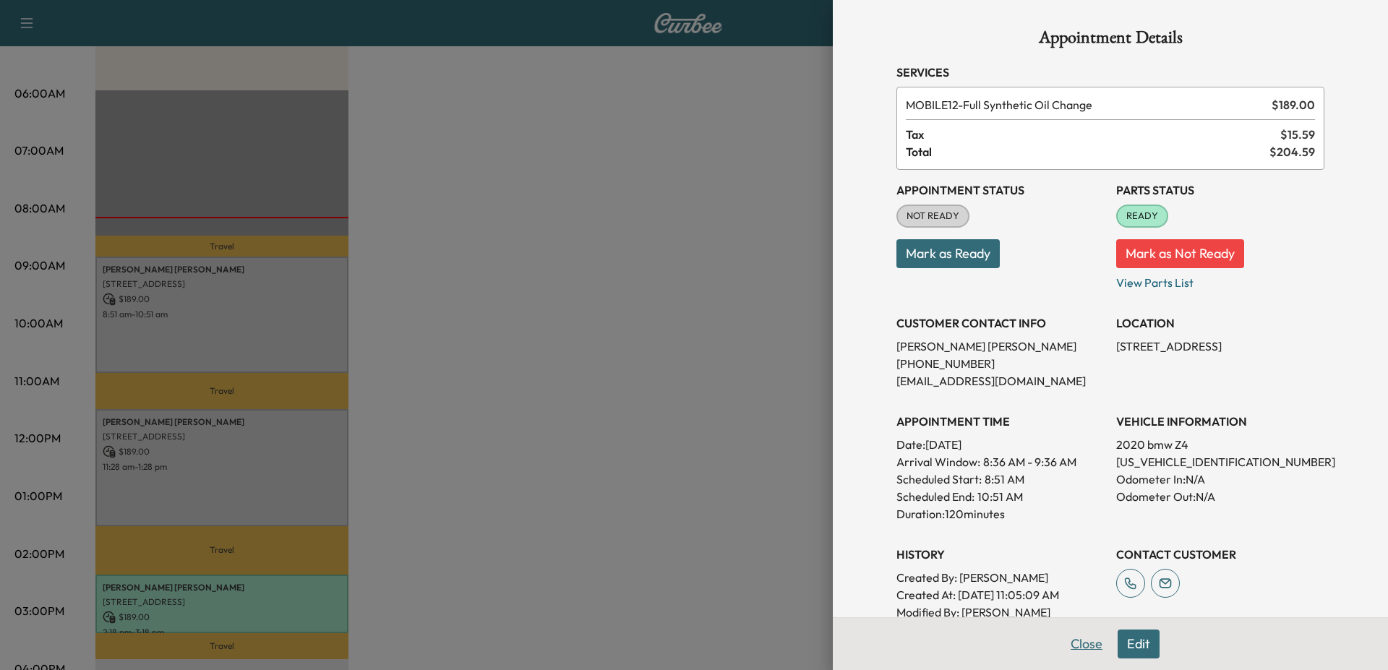
click at [1078, 630] on button "Close" at bounding box center [1086, 644] width 51 height 29
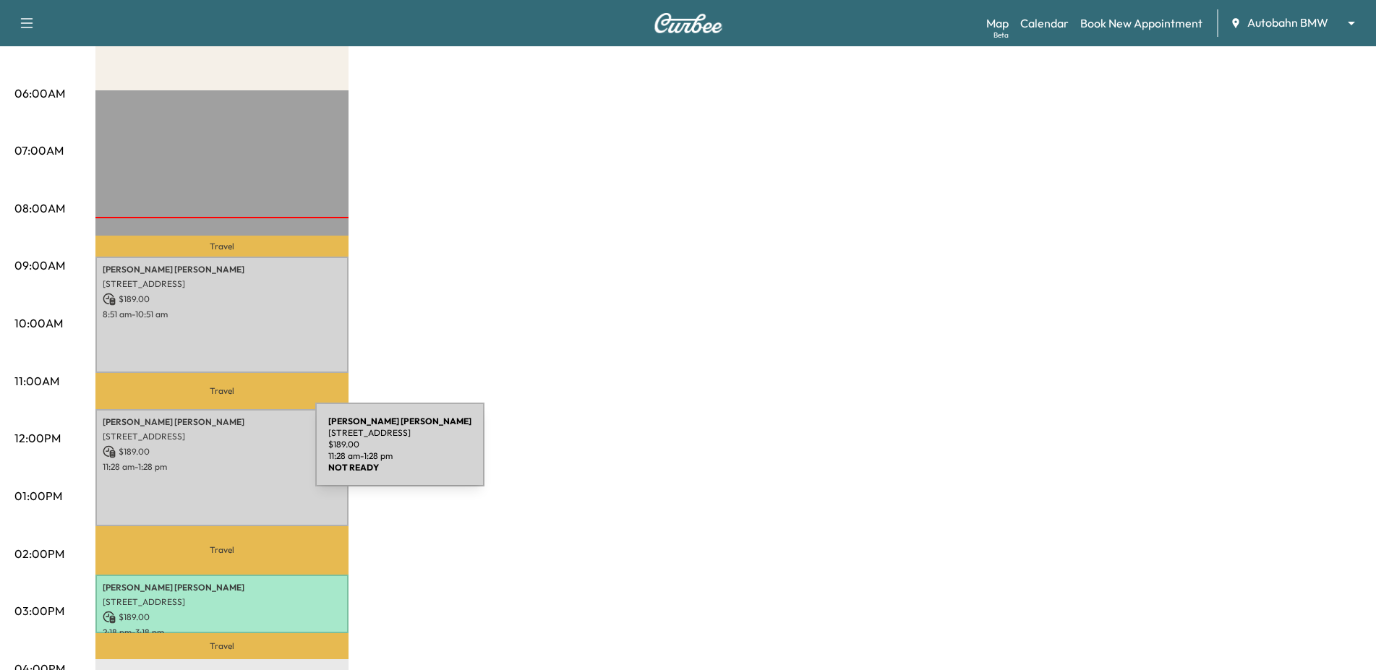
click at [214, 454] on p "$ 189.00" at bounding box center [222, 451] width 239 height 13
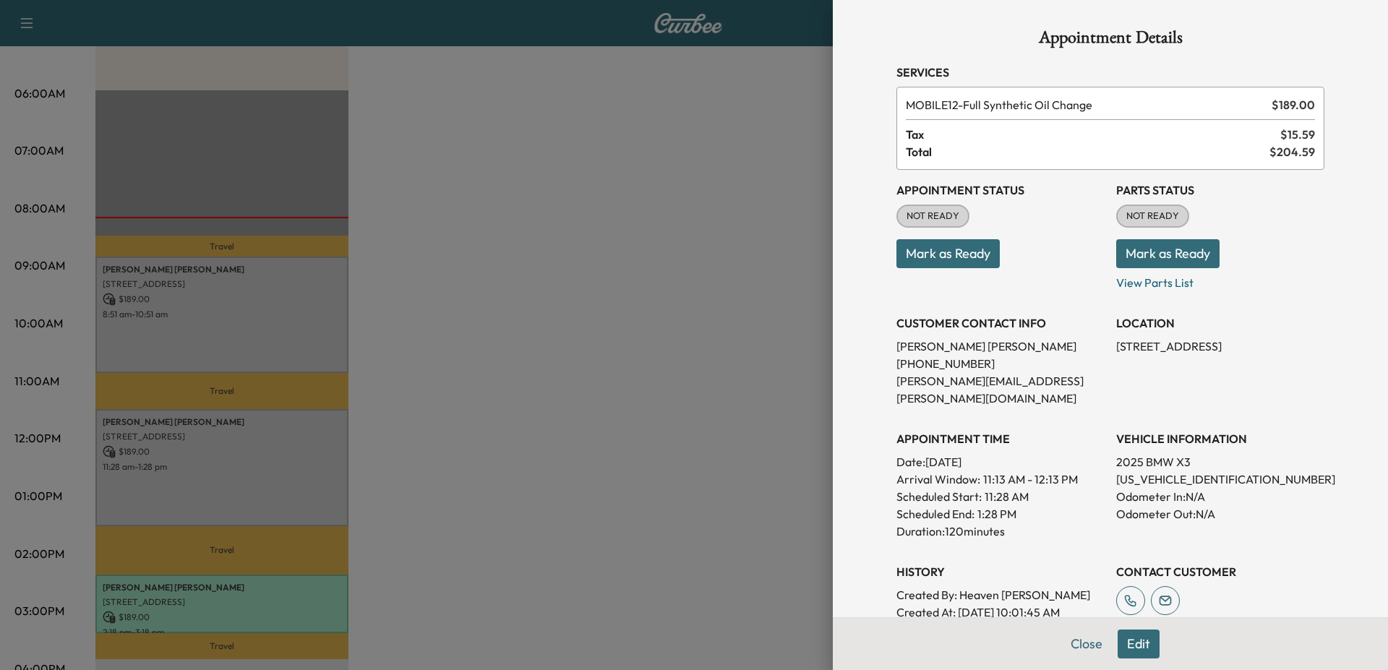
click at [1178, 253] on button "Mark as Ready" at bounding box center [1167, 253] width 103 height 29
click at [1079, 630] on button "Close" at bounding box center [1086, 644] width 51 height 29
